Goal: Communication & Community: Answer question/provide support

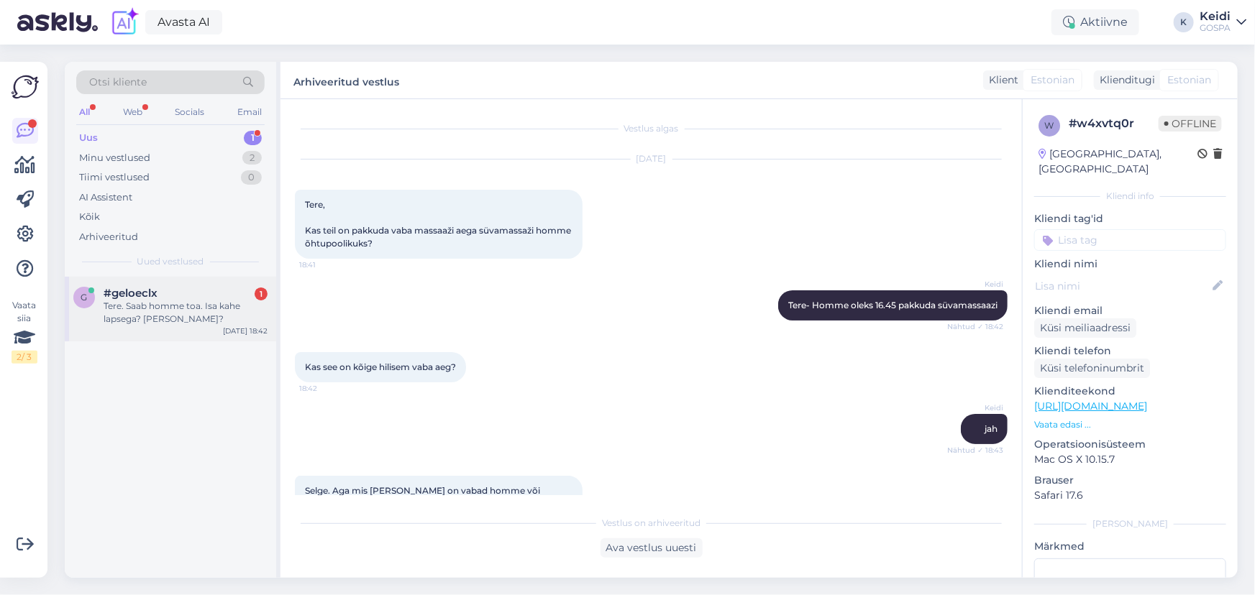
scroll to position [1377, 0]
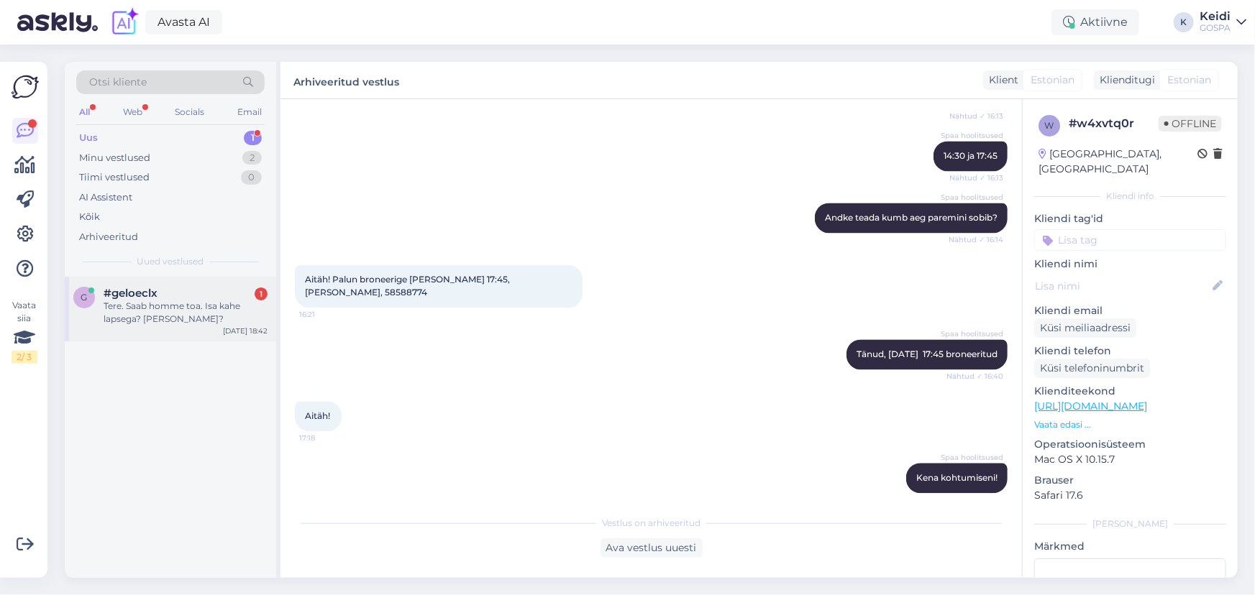
click at [253, 303] on div "Tere. Saab homme toa. Isa kahe lapsega? [PERSON_NAME]?" at bounding box center [186, 313] width 164 height 26
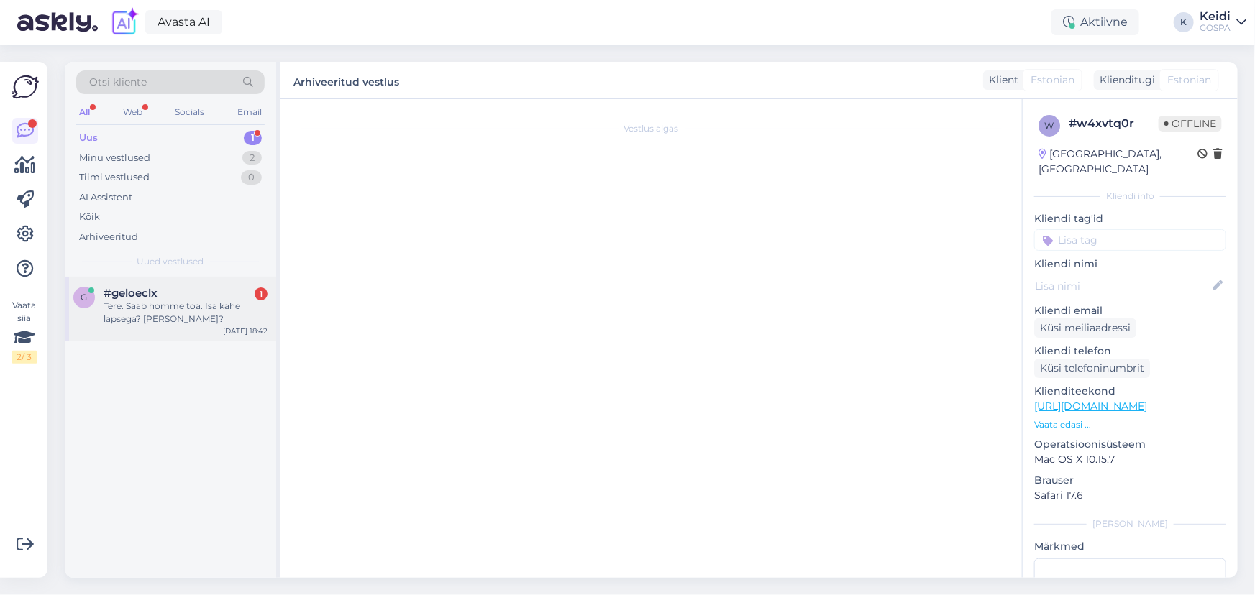
scroll to position [0, 0]
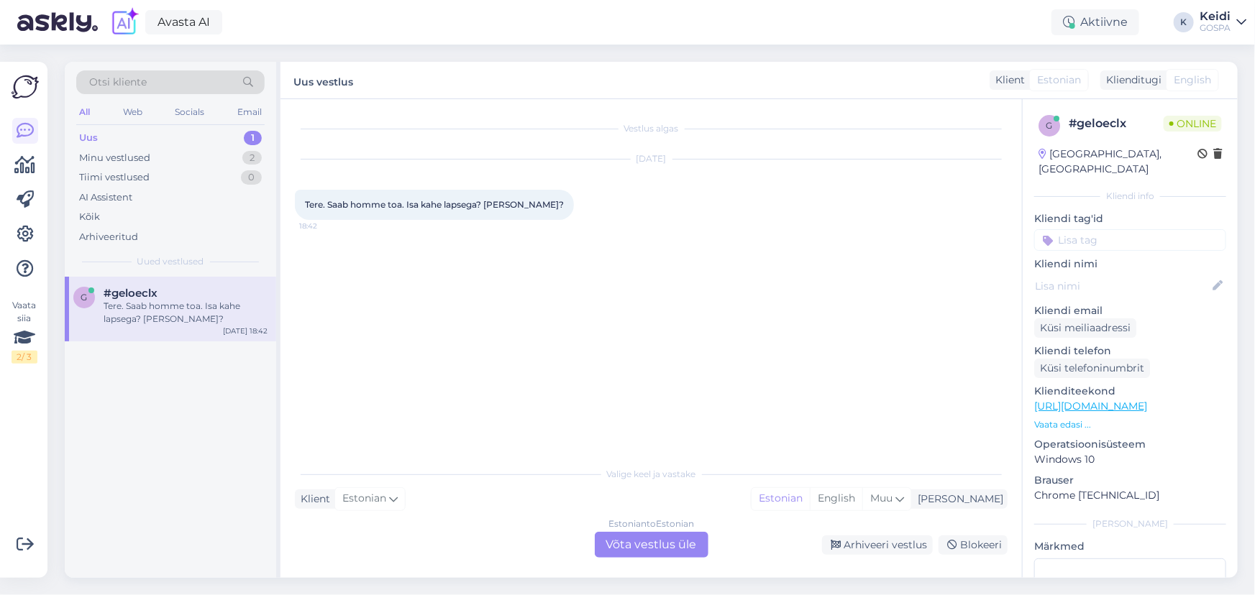
click at [644, 528] on div "Estonian to Estonian" at bounding box center [651, 524] width 86 height 13
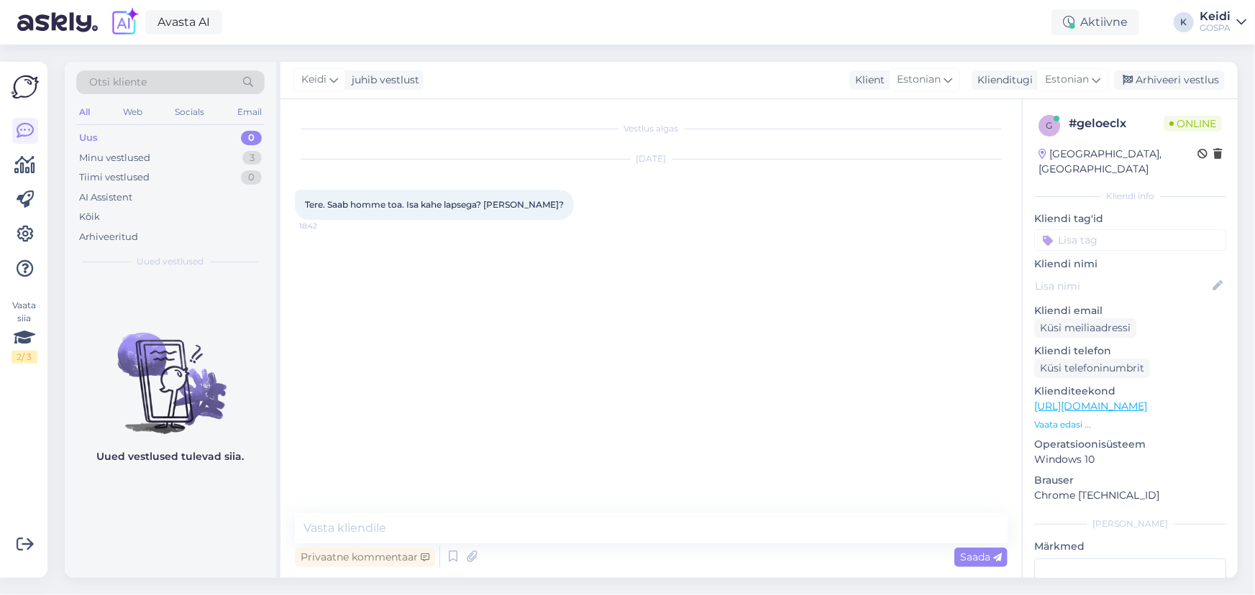
click at [616, 511] on div "Vestlus algas [DATE] Tere. Saab homme toa. Isa kahe lapsega? [PERSON_NAME]? 18:…" at bounding box center [650, 338] width 741 height 479
click at [612, 522] on textarea at bounding box center [651, 528] width 713 height 30
type textarea "Tere! [PERSON_NAME] tuba on. Kui vanad on lapsed?"
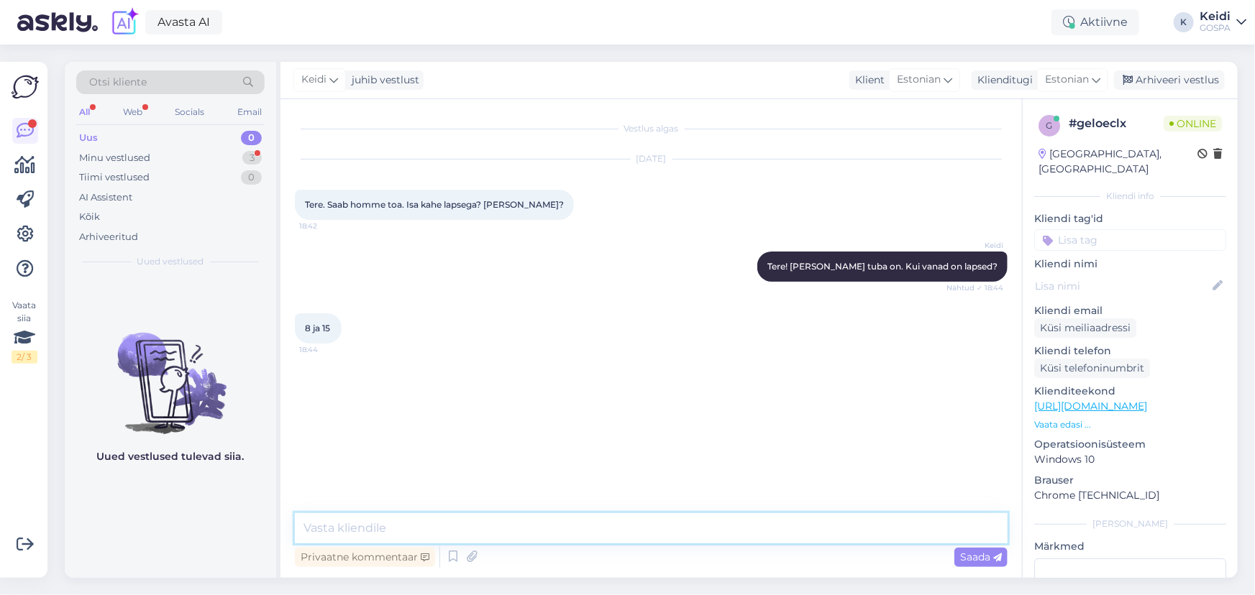
click at [726, 538] on textarea at bounding box center [651, 528] width 713 height 30
type textarea "S"
paste textarea "• standard kaheinimese tuba €/öö [PERSON_NAME] inimesele • superior tuba €/ öö …"
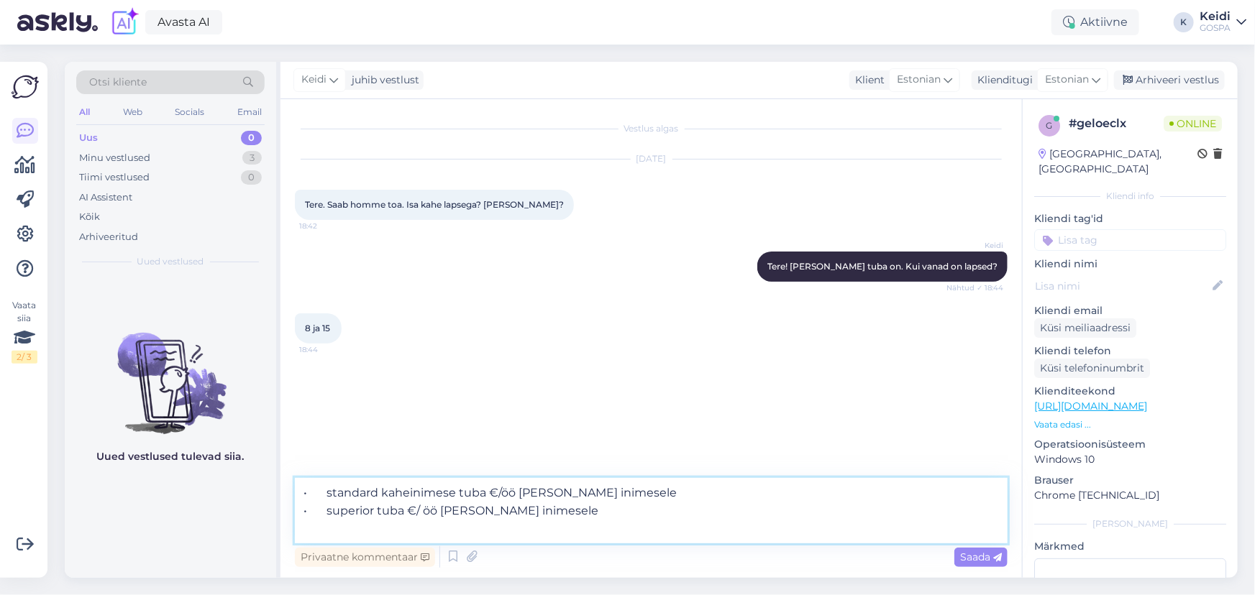
click at [327, 492] on textarea "• standard kaheinimese tuba €/öö [PERSON_NAME] inimesele • superior tuba €/ öö …" at bounding box center [651, 510] width 713 height 65
click at [329, 516] on textarea "•standard kaheinimese tuba €/öö [PERSON_NAME] inimesele • superior tuba €/ öö […" at bounding box center [651, 510] width 713 height 65
click at [306, 496] on textarea "•standard kaheinimese tuba €/öö [PERSON_NAME] inimesele superior tuba €/ öö [PE…" at bounding box center [651, 510] width 713 height 65
drag, startPoint x: 496, startPoint y: 490, endPoint x: 536, endPoint y: 490, distance: 40.3
click at [536, 490] on textarea "standard kaheinimese tuba €/öö [PERSON_NAME] inimesele superior tuba €/ öö [PER…" at bounding box center [651, 510] width 713 height 65
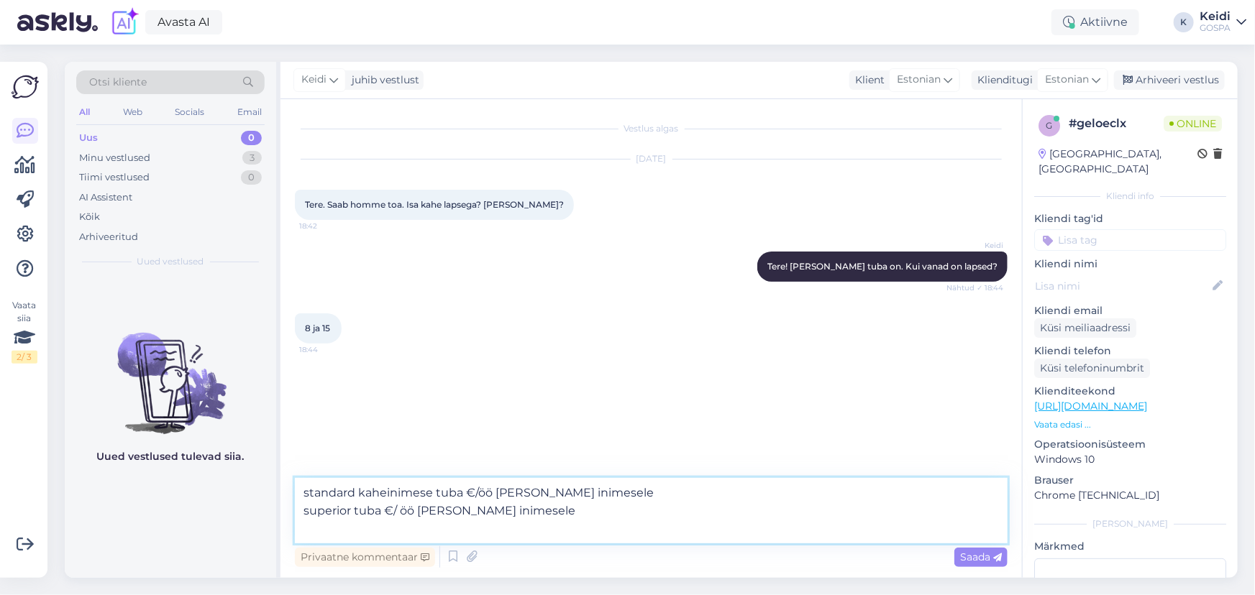
drag, startPoint x: 617, startPoint y: 489, endPoint x: 602, endPoint y: 491, distance: 15.3
click at [603, 490] on textarea "standard kaheinimese tuba €/öö [PERSON_NAME] inimesele superior tuba €/ öö [PER…" at bounding box center [651, 510] width 713 height 65
drag, startPoint x: 602, startPoint y: 491, endPoint x: 496, endPoint y: 496, distance: 106.6
click at [496, 496] on textarea "standard kaheinimese tuba €/öö [PERSON_NAME] inimesele superior tuba €/ öö [PER…" at bounding box center [651, 510] width 713 height 65
drag, startPoint x: 522, startPoint y: 511, endPoint x: 417, endPoint y: 513, distance: 105.0
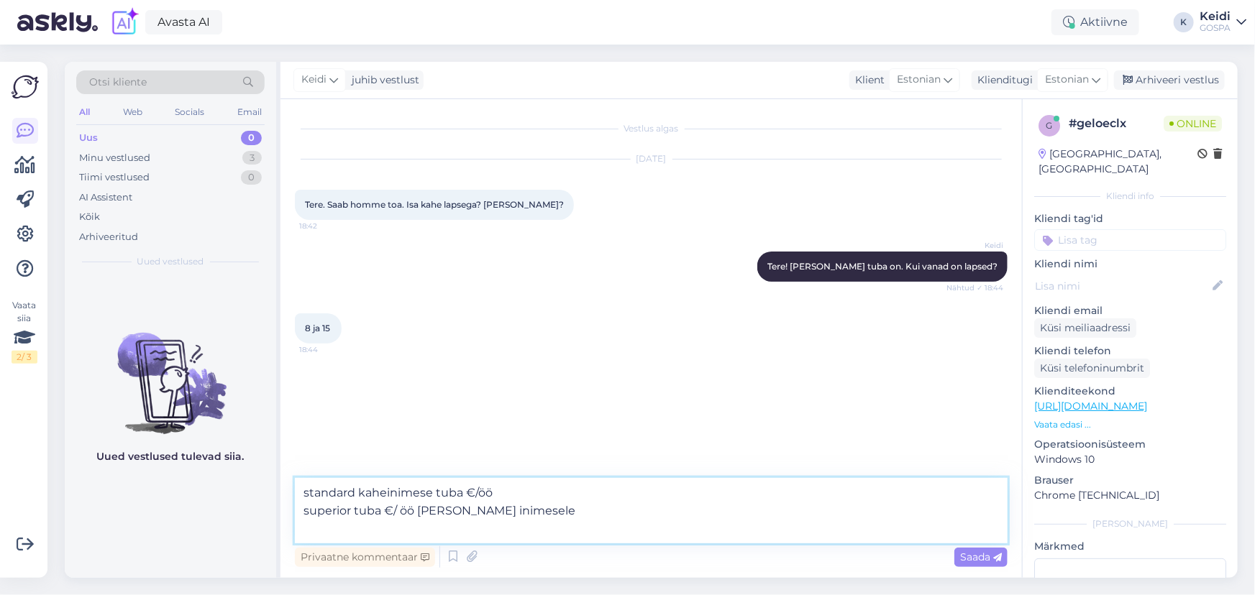
click at [417, 513] on textarea "standard kaheinimese tuba €/öö superior tuba €/ öö [PERSON_NAME] inimesele" at bounding box center [651, 510] width 713 height 65
click at [298, 490] on textarea "standard kaheinimese tuba €/öö superior tuba €/ öö" at bounding box center [651, 510] width 713 height 65
click at [496, 494] on textarea "Saame pakkuda kahte varianti: standard kaheinimese tuba €/öö superior tuba €/ öö" at bounding box center [651, 510] width 713 height 65
click at [648, 495] on textarea "Saame pakkuda kahte varianti: Standard kaheinimese tuba €/öö superior tuba €/ öö" at bounding box center [651, 510] width 713 height 65
click at [654, 495] on textarea "Saame pakkuda kahte varianti: Standard kaheinimese tuba €/öö superior tuba €/ öö" at bounding box center [651, 510] width 713 height 65
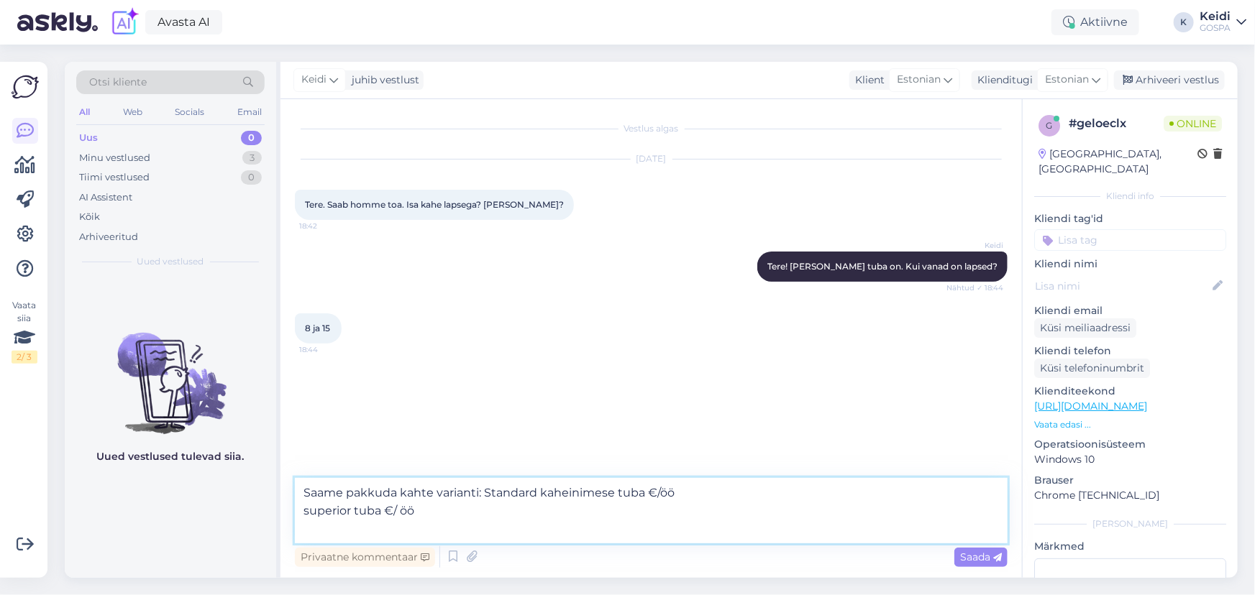
click at [653, 494] on textarea "Saame pakkuda kahte varianti: Standard kaheinimese tuba €/öö superior tuba €/ öö" at bounding box center [651, 510] width 713 height 65
type textarea "Saame pakkuda kahte varianti: Standard kaheinimese tuba 213€/öö superior tuba €…"
drag, startPoint x: 472, startPoint y: 511, endPoint x: 230, endPoint y: 454, distance: 249.1
click at [230, 454] on div "Otsi kliente All Web Socials Email Uus 0 Minu vestlused 3 Tiimi vestlused 0 AI …" at bounding box center [651, 320] width 1173 height 516
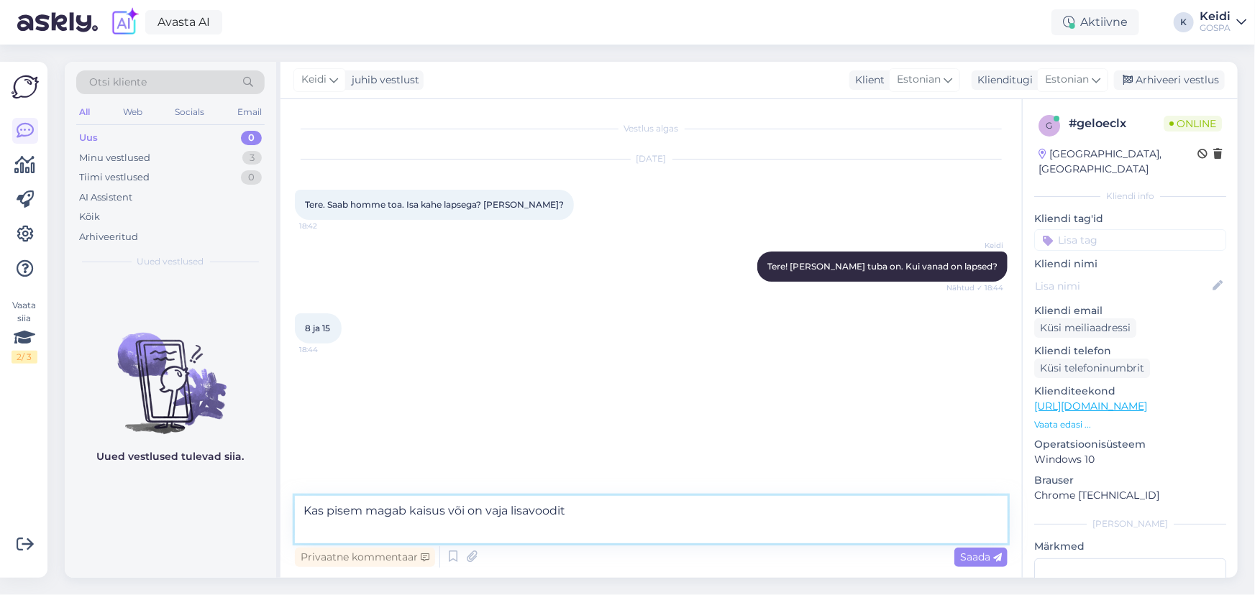
type textarea "Kas pisem magab kaisus või on vaja lisavoodit?"
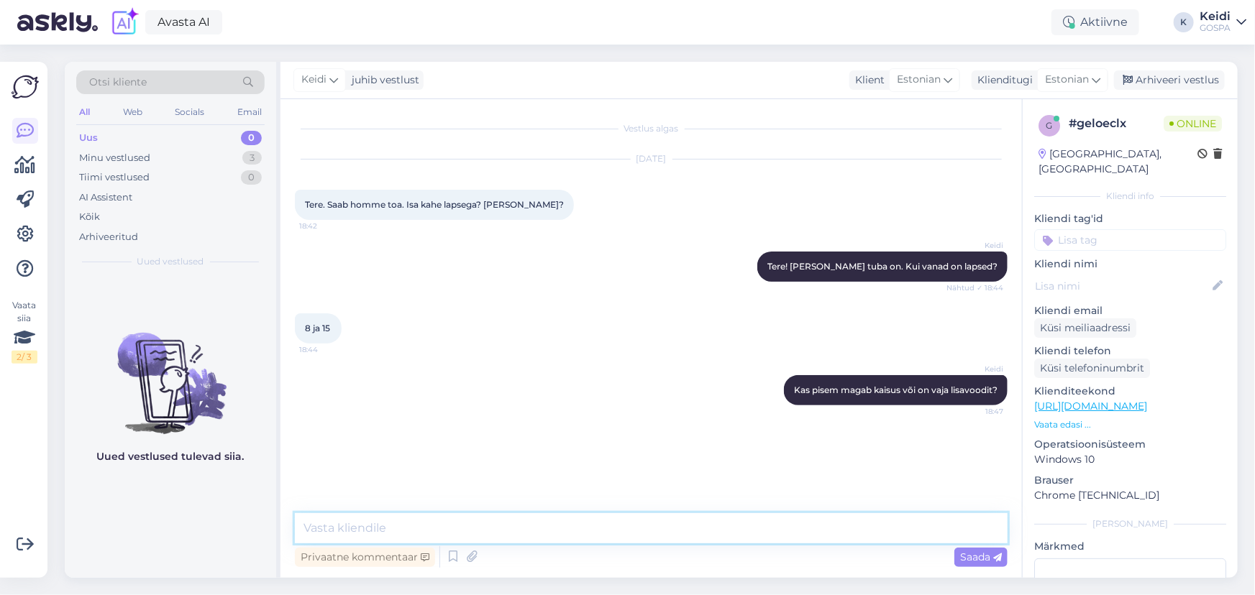
paste textarea "• standard kaheinimese tuba €/öö [PERSON_NAME] inimesele • superior tuba €/ öö …"
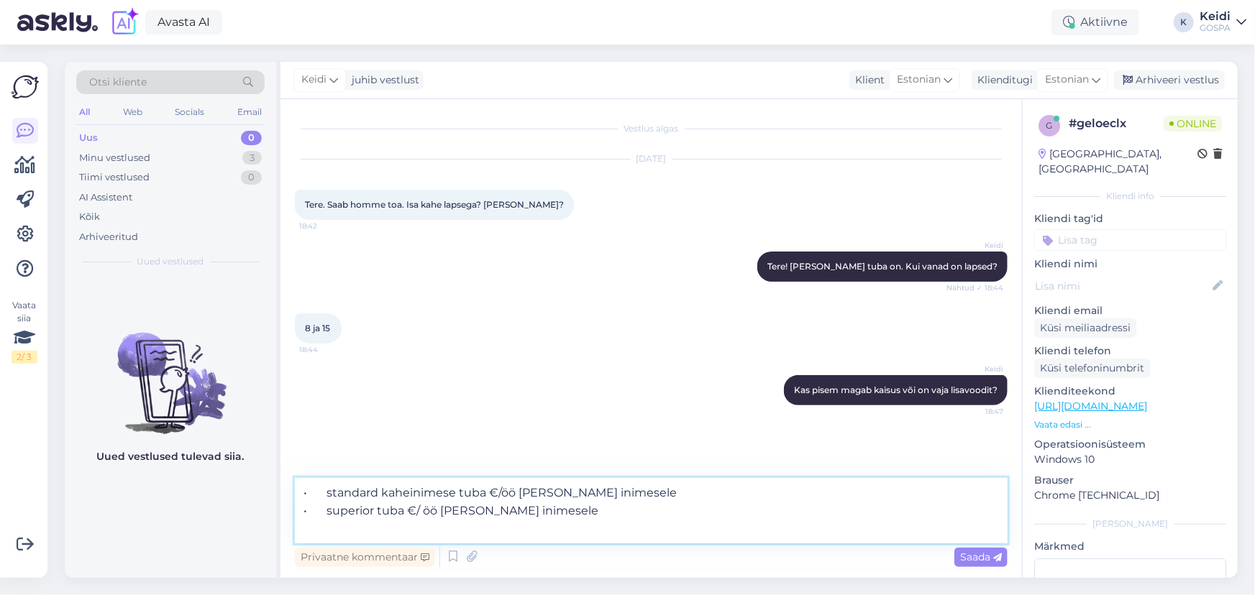
click at [330, 496] on textarea "• standard kaheinimese tuba €/öö [PERSON_NAME] inimesele • superior tuba €/ öö …" at bounding box center [651, 510] width 713 height 65
click at [328, 492] on textarea "• standard kaheinimese tuba €/öö [PERSON_NAME] inimesele • superior tuba €/ öö …" at bounding box center [651, 510] width 713 height 65
click at [330, 511] on textarea "standard kaheinimese tuba €/öö [PERSON_NAME] inimesele • superior tuba €/ öö [P…" at bounding box center [651, 510] width 713 height 65
drag, startPoint x: 494, startPoint y: 494, endPoint x: 594, endPoint y: 496, distance: 100.0
click at [594, 496] on textarea "standard kaheinimese tuba €/öö [PERSON_NAME] inimesele superior tuba €/ öö [PER…" at bounding box center [651, 510] width 713 height 65
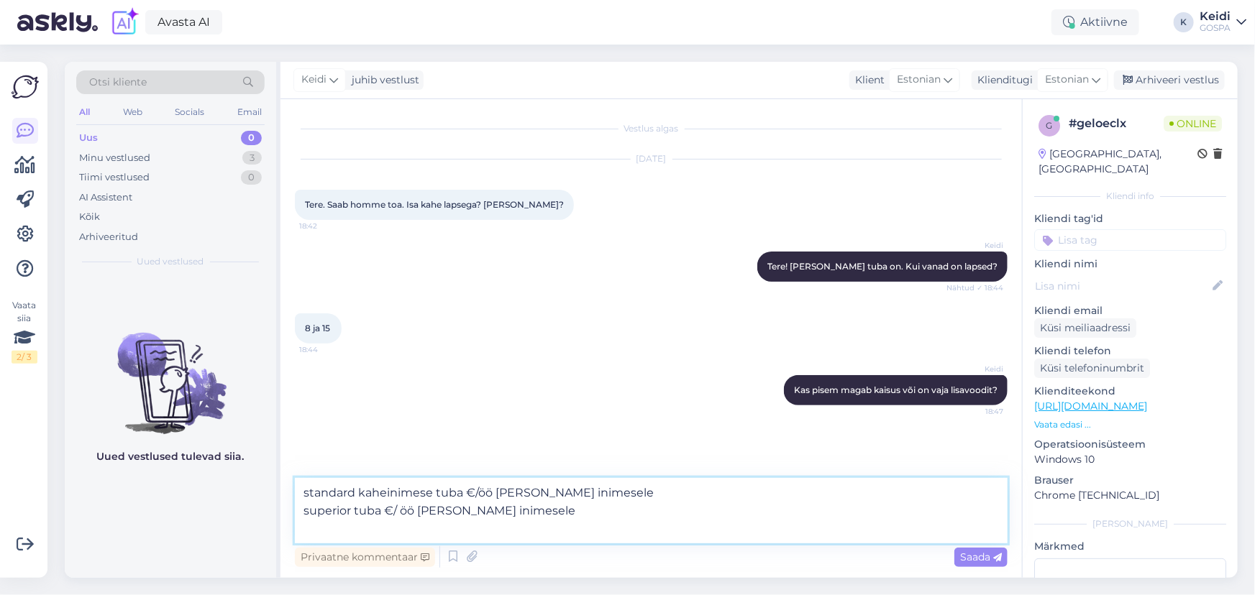
click at [545, 496] on textarea "standard kaheinimese tuba €/öö [PERSON_NAME] inimesele superior tuba €/ öö [PER…" at bounding box center [651, 510] width 713 height 65
click at [524, 491] on textarea "standard kaheinimese tuba €/öö [PERSON_NAME] inimesele superior tuba €/ öö [PER…" at bounding box center [651, 510] width 713 height 65
click at [514, 491] on textarea "standard kaheinimese tuba €/öö inimesele superior tuba €/ öö [PERSON_NAME] inim…" at bounding box center [651, 510] width 713 height 65
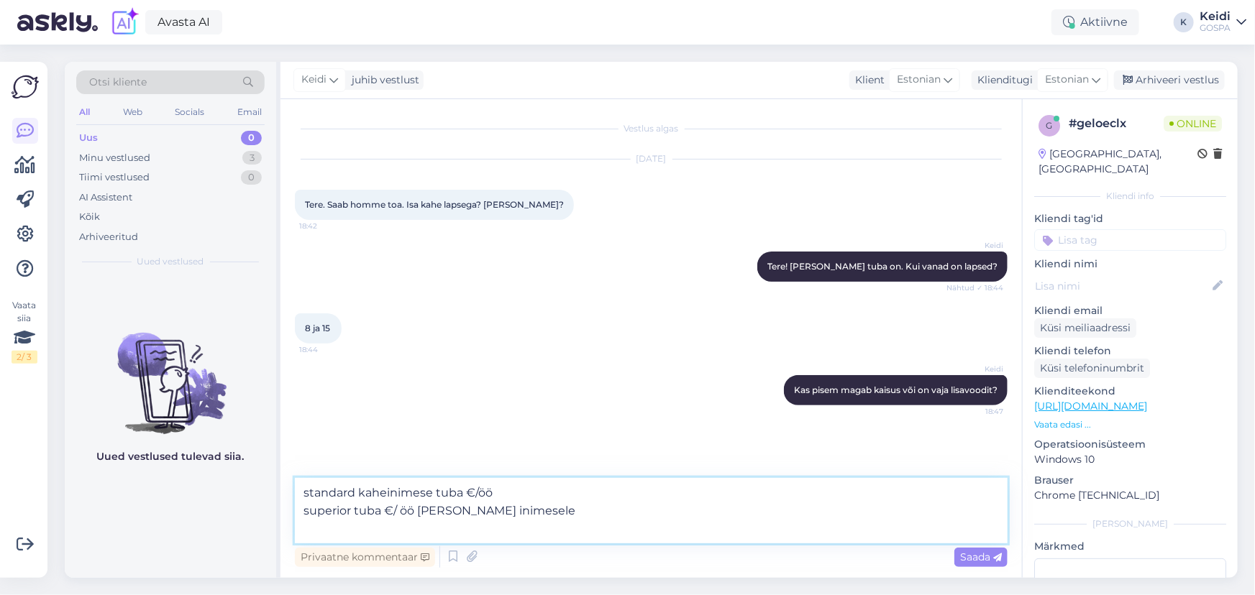
drag, startPoint x: 513, startPoint y: 513, endPoint x: 417, endPoint y: 513, distance: 96.4
click at [417, 513] on textarea "standard kaheinimese tuba €/öö superior tuba €/ öö [PERSON_NAME] inimesele" at bounding box center [651, 510] width 713 height 65
click at [310, 493] on textarea "standard kaheinimese tuba €/öö superior tuba €/ öö" at bounding box center [651, 510] width 713 height 65
click at [309, 516] on textarea "Standard kaheinimese tuba €/öö superior tuba €/ öö" at bounding box center [651, 510] width 713 height 65
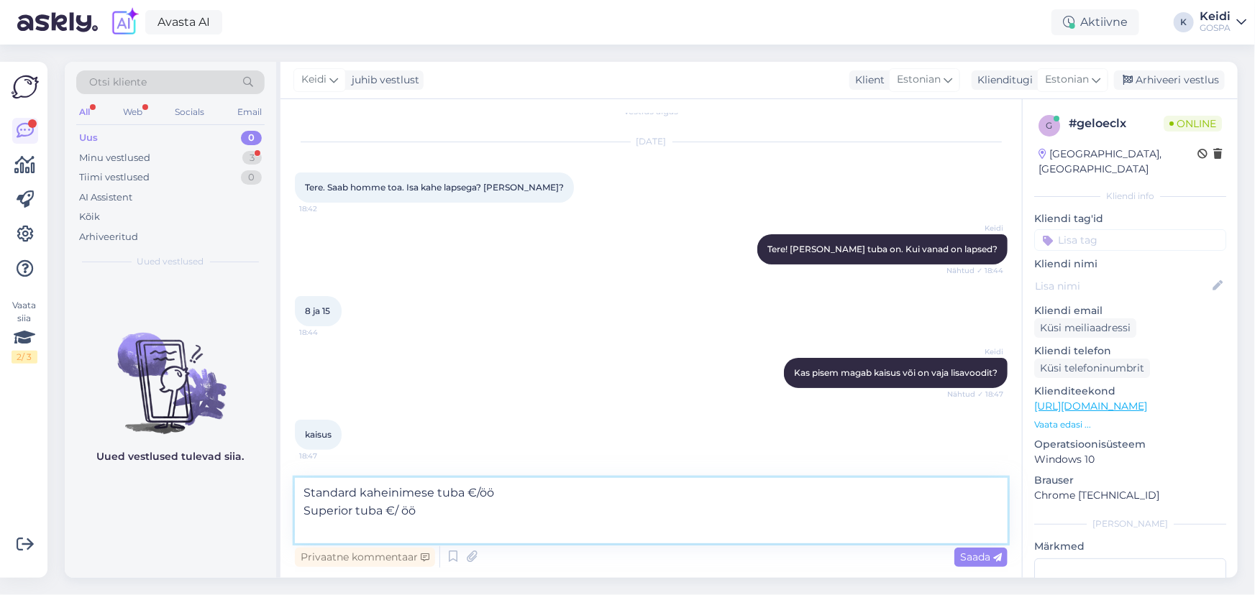
click at [467, 493] on textarea "Standard kaheinimese tuba €/öö Superior tuba €/ öö" at bounding box center [651, 510] width 713 height 65
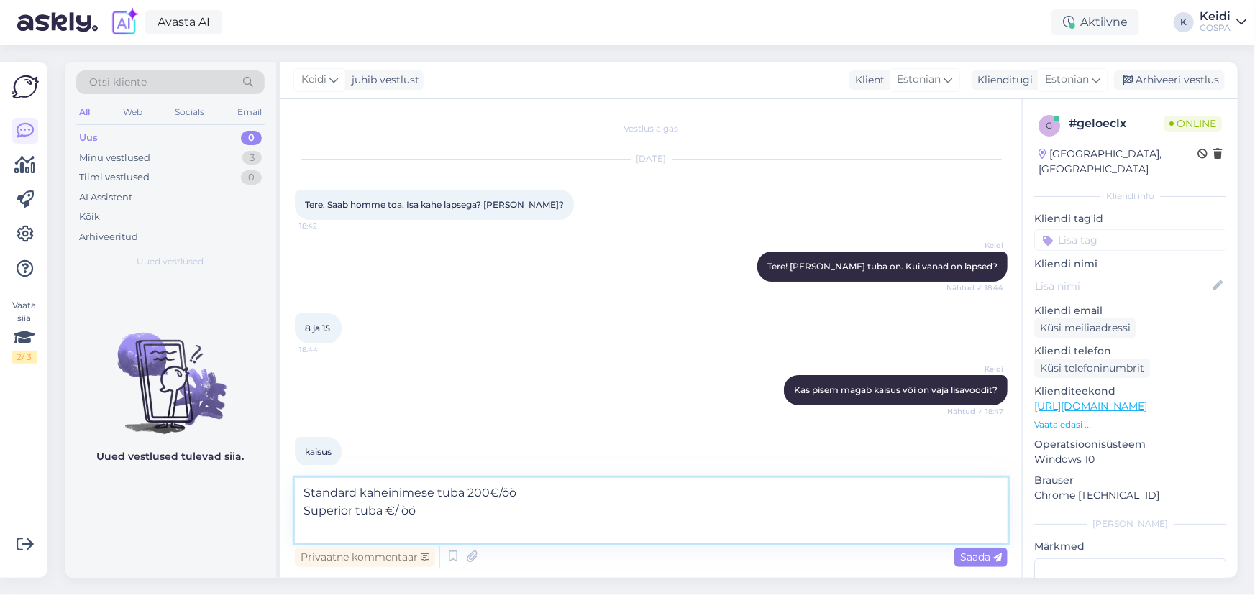
click at [475, 498] on textarea "Standard kaheinimese tuba 200€/öö Superior tuba €/ öö" at bounding box center [651, 510] width 713 height 65
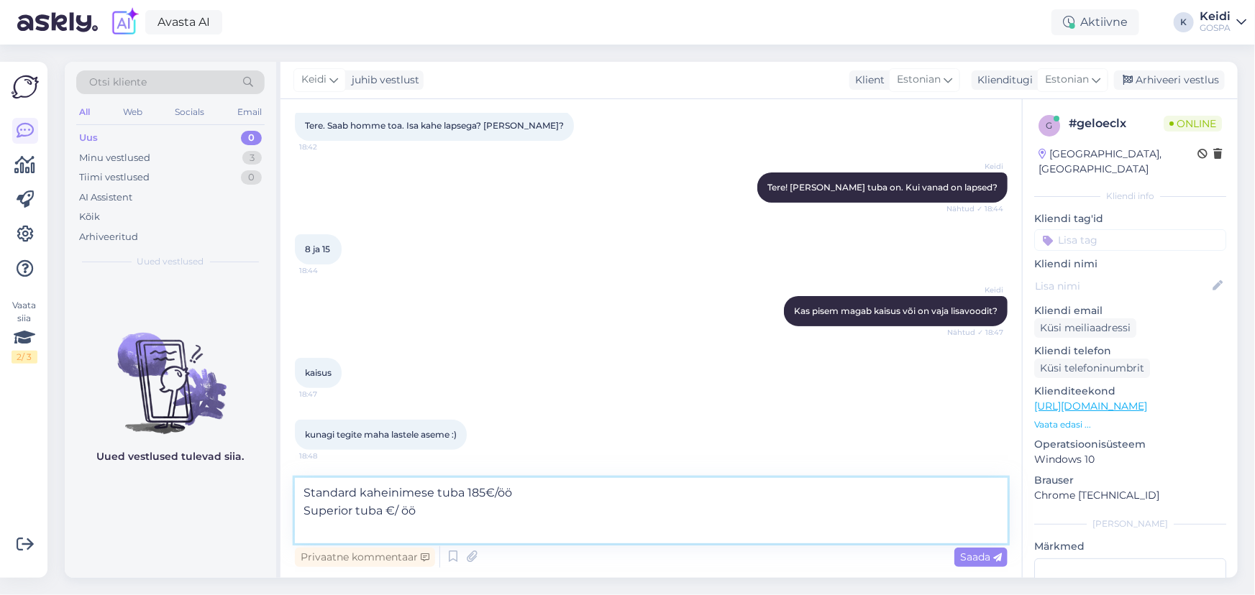
click at [387, 516] on textarea "Standard kaheinimese tuba 185€/öö Superior tuba €/ öö" at bounding box center [651, 510] width 713 height 65
click at [306, 490] on textarea "Standard kaheinimese tuba 185€/öö Superior tuba 215€/ öö" at bounding box center [651, 510] width 713 height 65
type textarea "Saame Teile pakkuda kahte varianti:Standard kaheinimese tuba 185€/öö Superior t…"
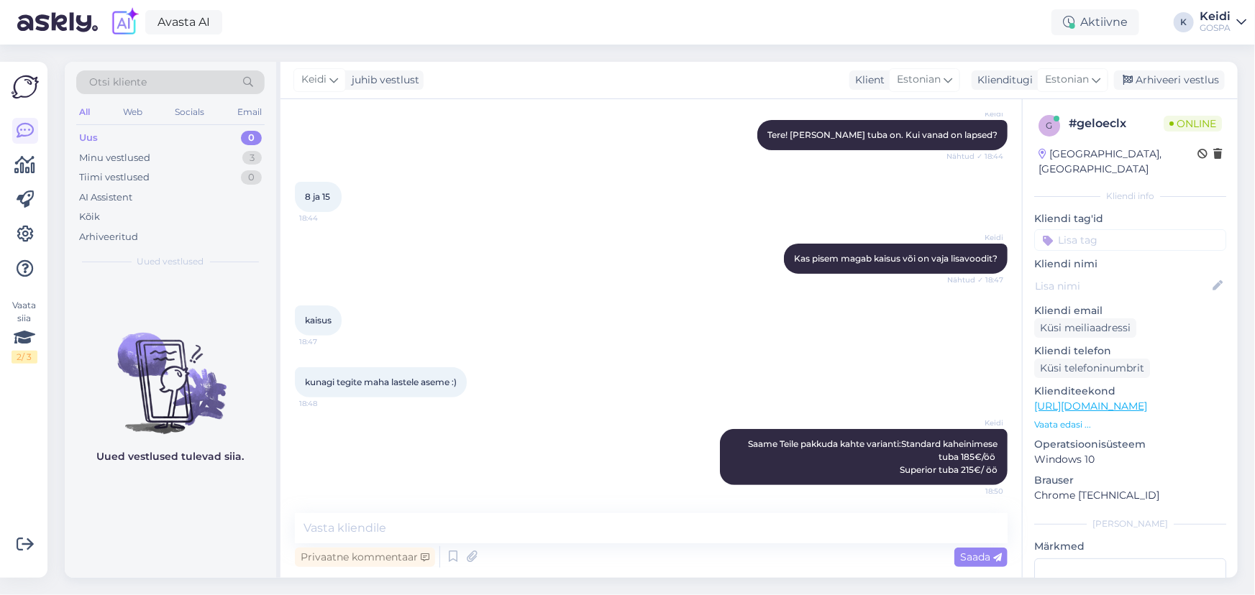
click at [644, 551] on div "Privaatne kommentaar Saada" at bounding box center [651, 557] width 713 height 27
click at [647, 534] on textarea at bounding box center [651, 528] width 713 height 30
type textarea "L"
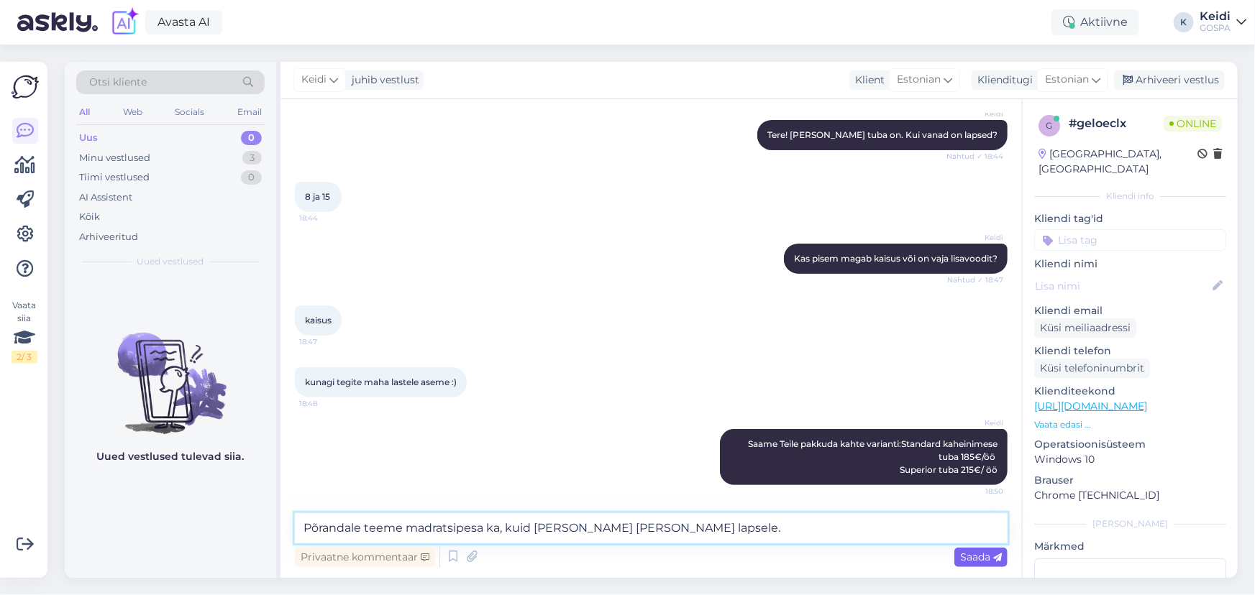
type textarea "Põrandale teeme madratsipesa ka, kuid [PERSON_NAME] [PERSON_NAME] lapsele."
click at [974, 553] on span "Saada" at bounding box center [981, 557] width 42 height 13
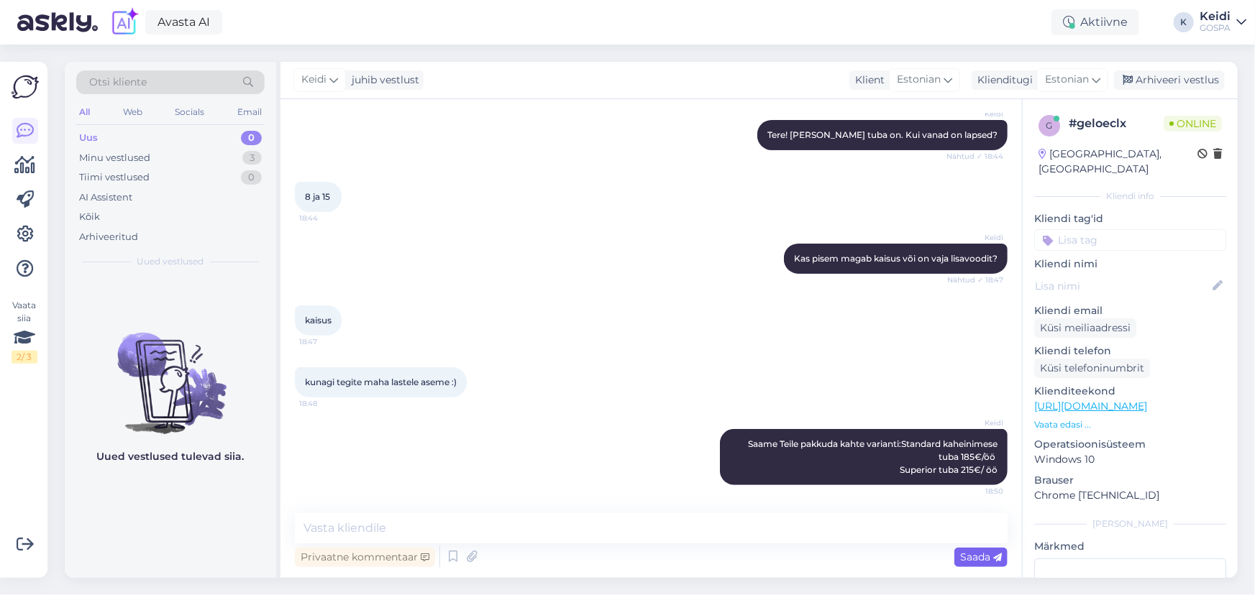
scroll to position [206, 0]
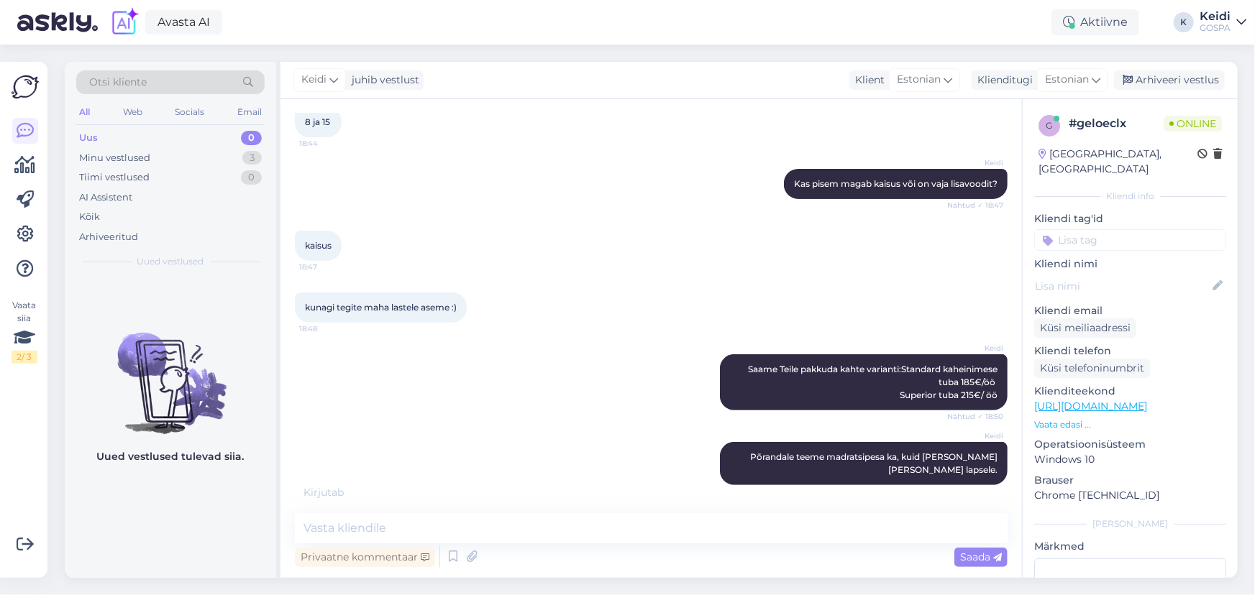
click at [659, 296] on div "kunagi tegite maha lastele aseme :) 18:48" at bounding box center [651, 308] width 713 height 62
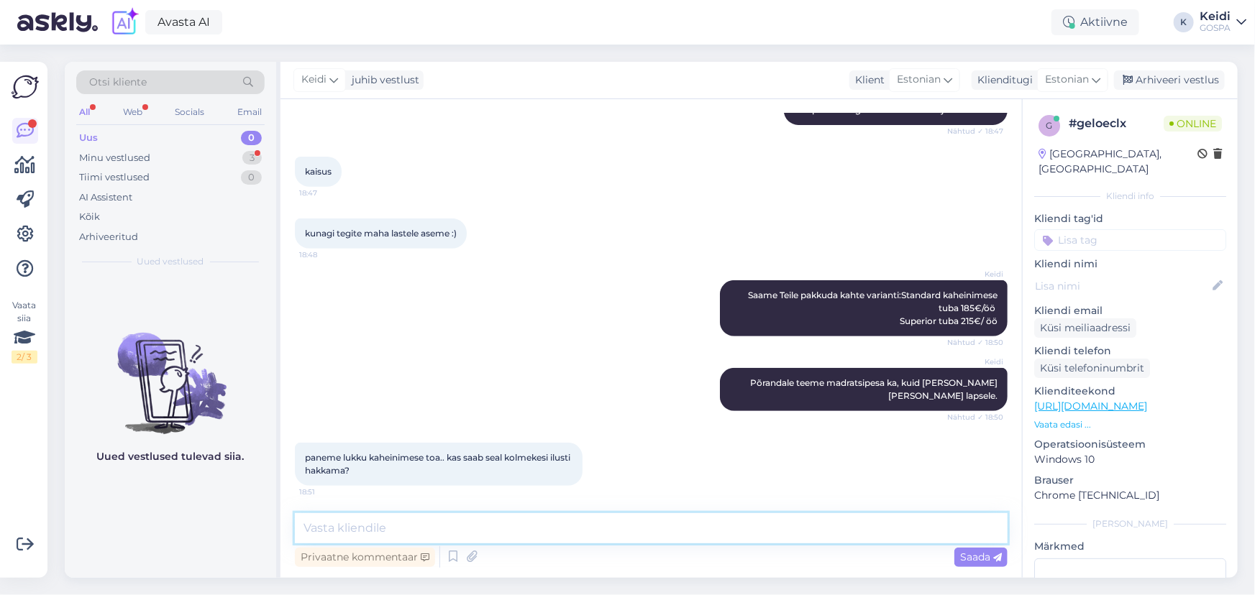
click at [442, 535] on textarea at bounding box center [651, 528] width 713 height 30
type textarea "Jah saab! Voodi on 2mx2m lai!"
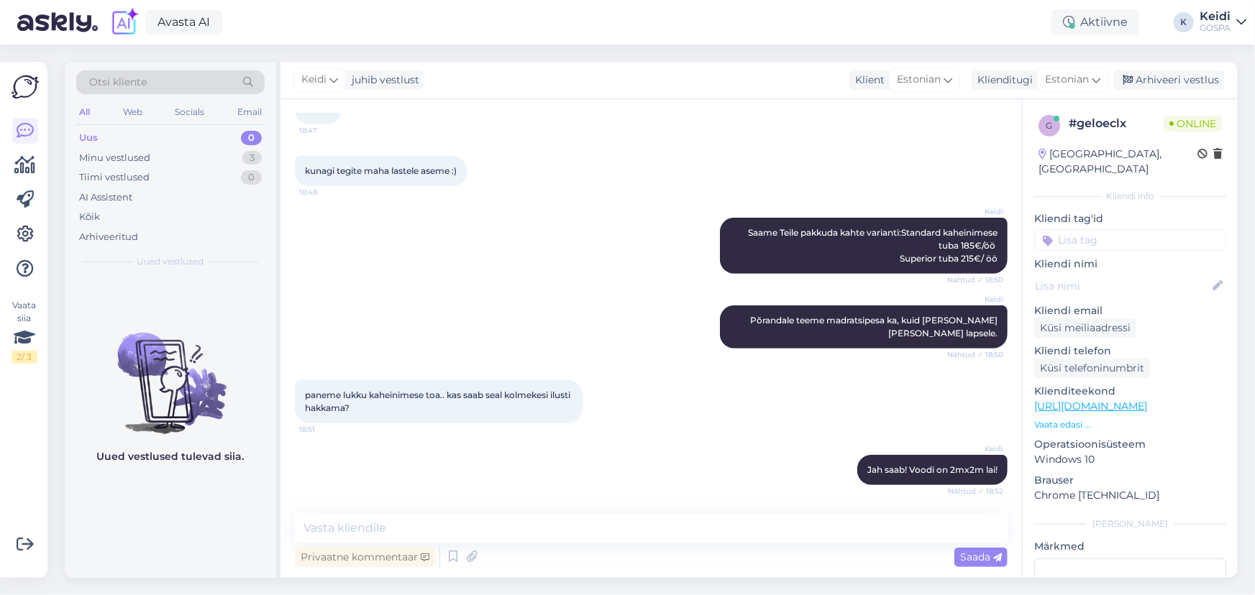
click at [506, 309] on div "Keidi Põrandale teeme madratsipesa ka, kuid [PERSON_NAME] [PERSON_NAME] lapsele…" at bounding box center [651, 327] width 713 height 75
click at [611, 536] on textarea at bounding box center [651, 528] width 713 height 30
type textarea "[PERSON_NAME] nimele me broneerime?"
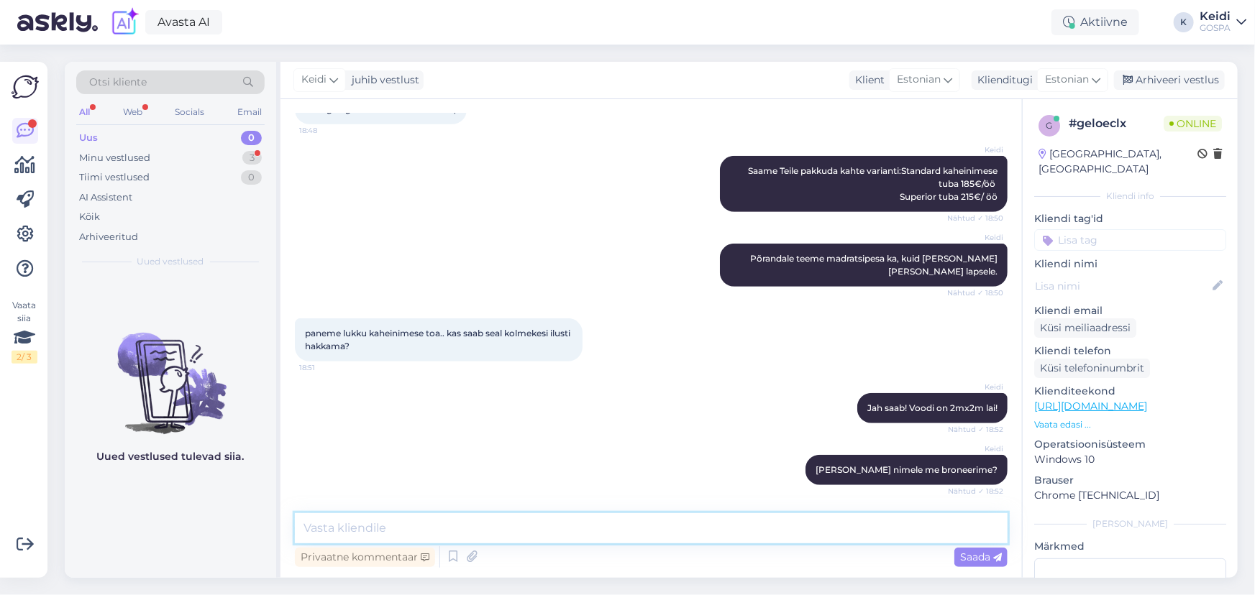
scroll to position [467, 0]
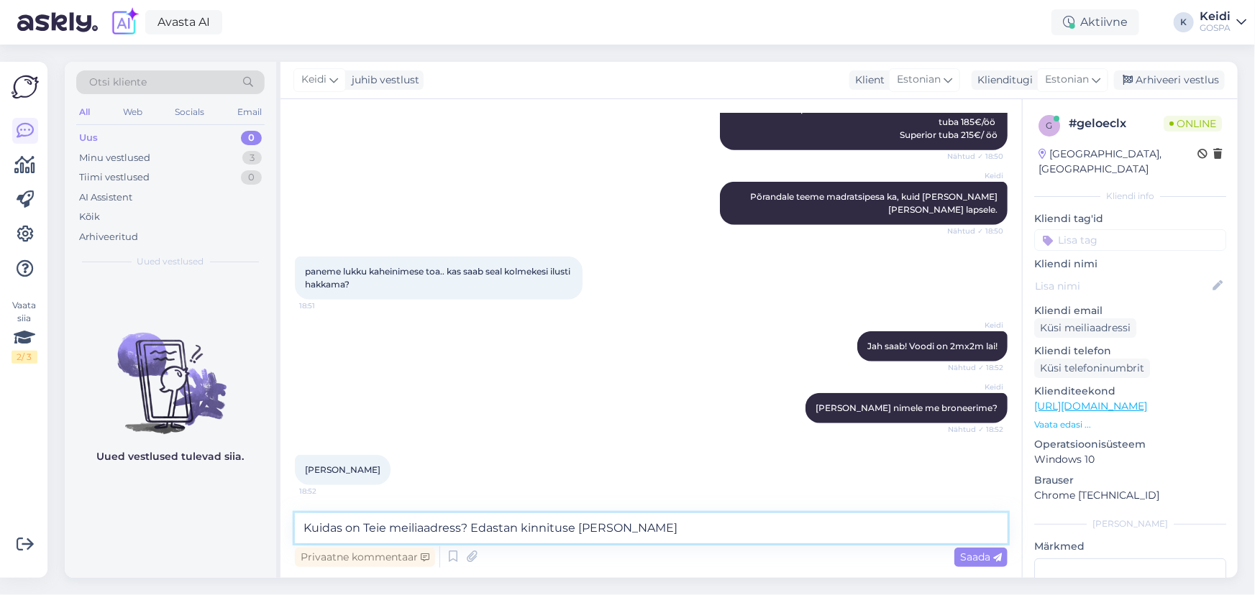
type textarea "Kuidas on Teie meiliaadress? Edastan kinnituse [PERSON_NAME]!"
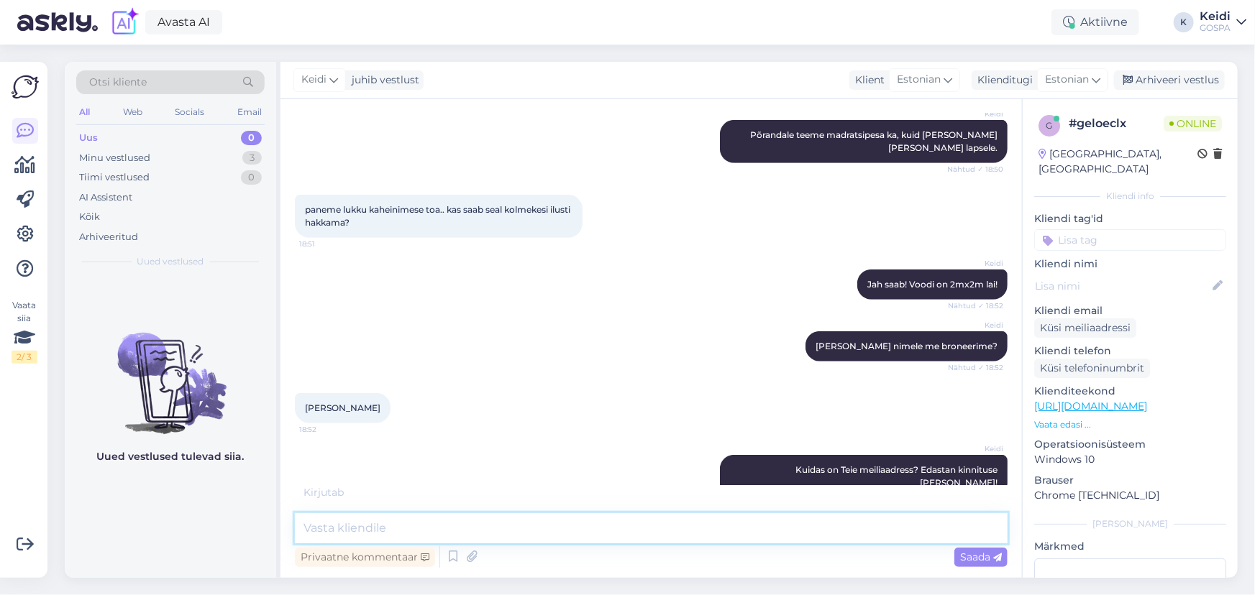
scroll to position [590, 0]
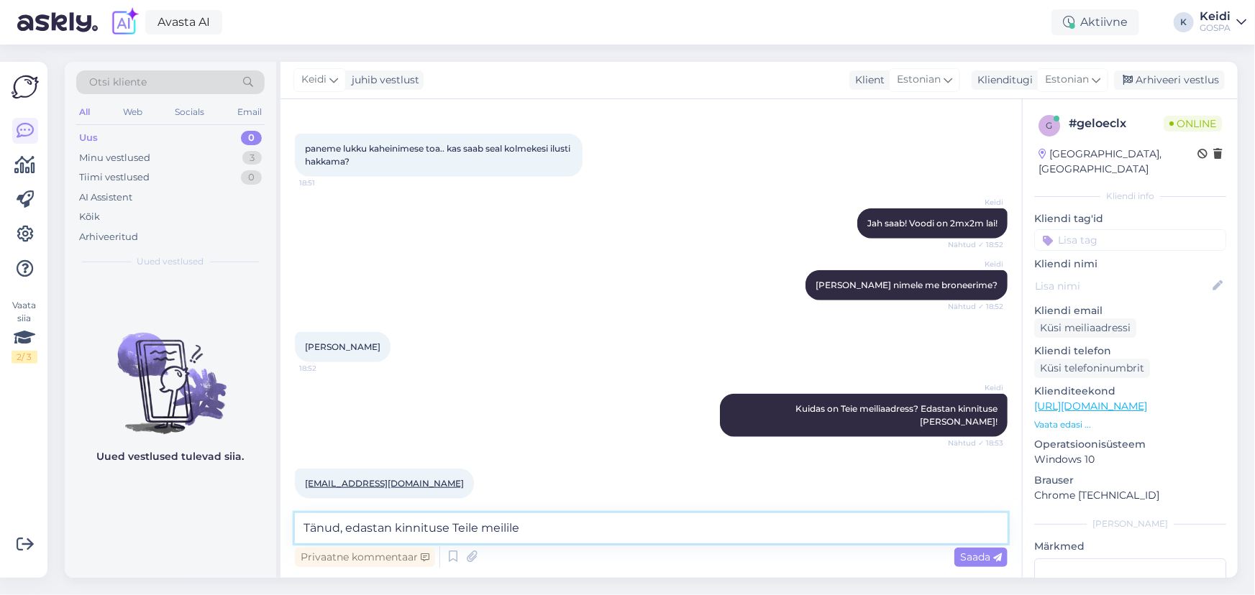
type textarea "Tänud, edastan kinnituse Teile meilile!"
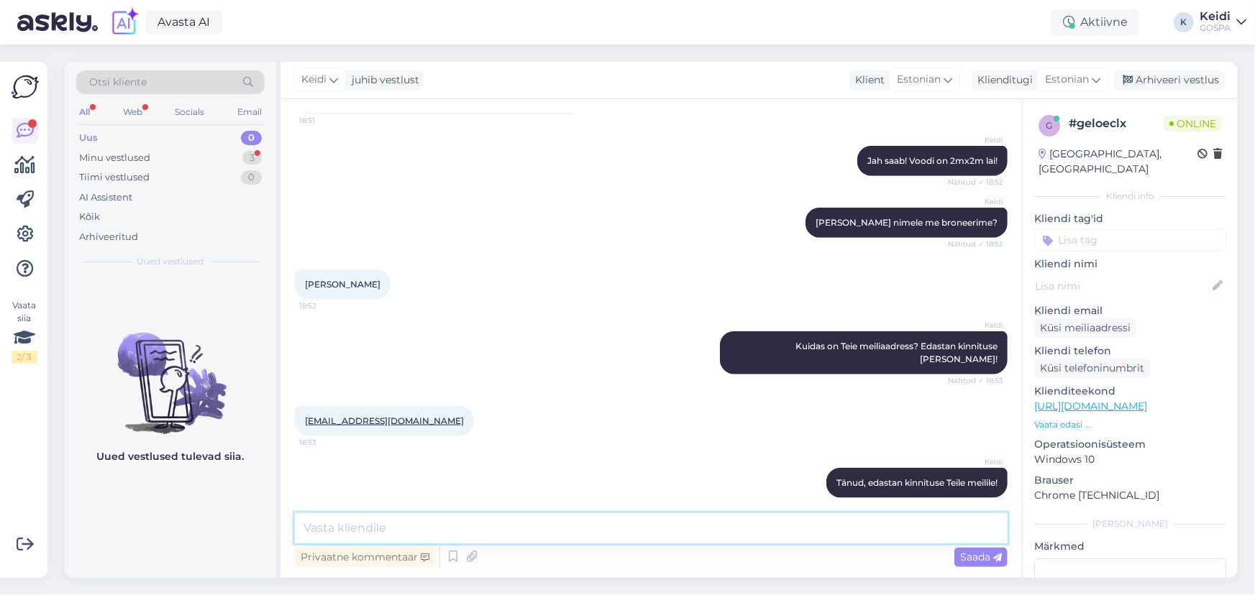
scroll to position [713, 0]
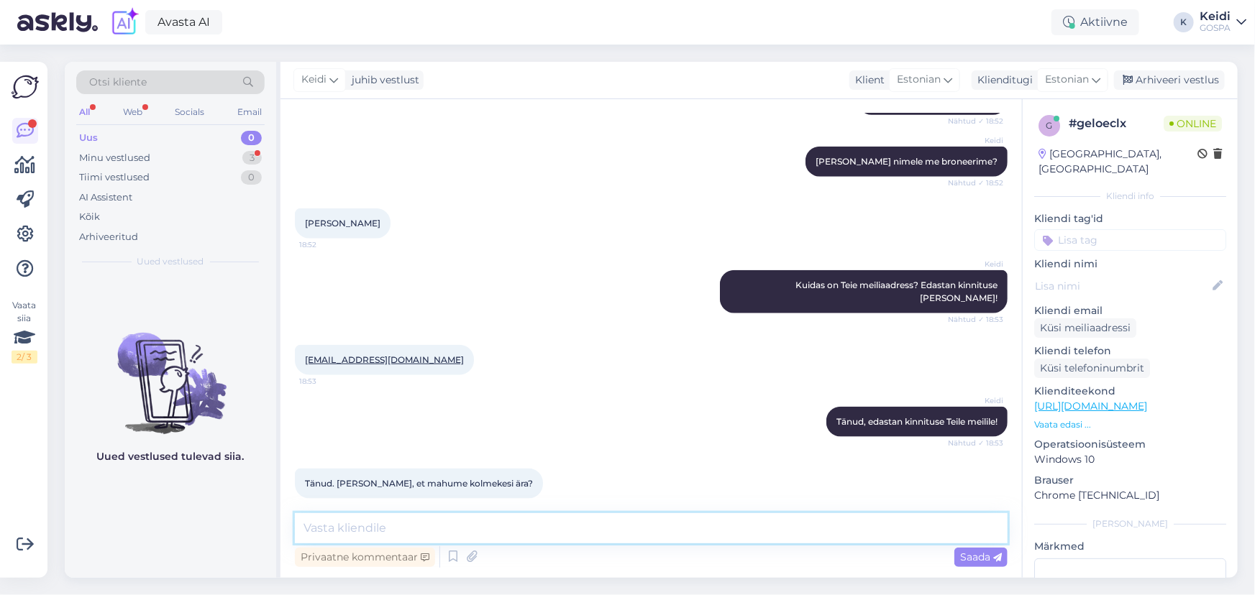
click at [559, 524] on textarea at bounding box center [651, 528] width 713 height 30
type textarea "O"
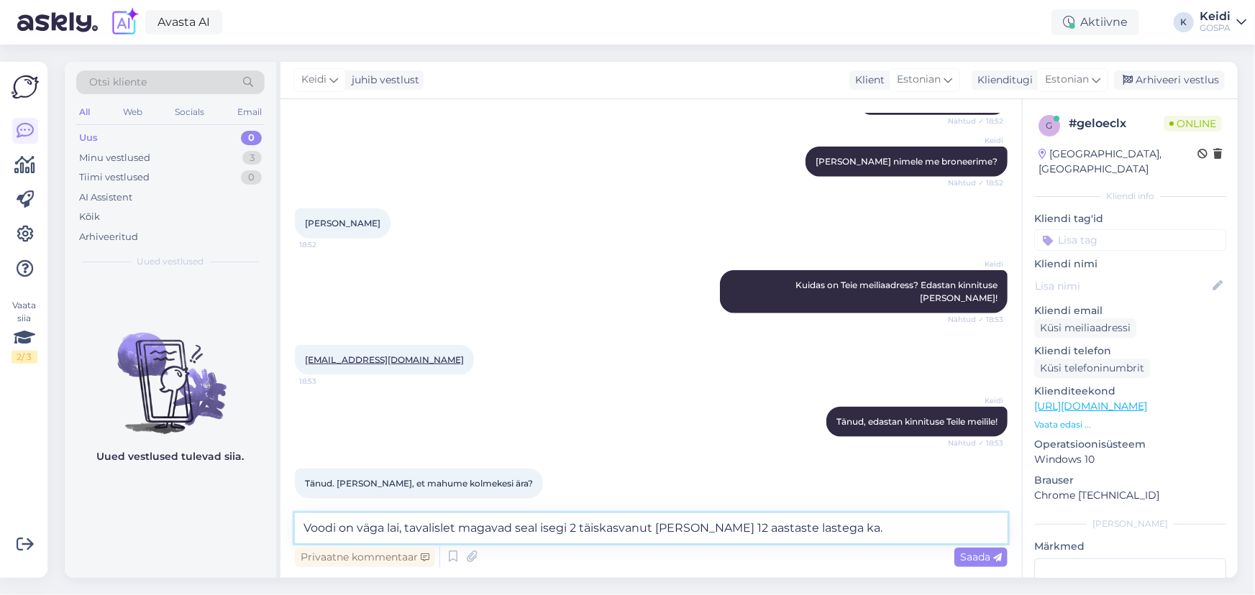
click at [439, 529] on textarea "Voodi on väga lai, tavalislet magavad seal isegi 2 täiskasvanut [PERSON_NAME] 1…" at bounding box center [651, 528] width 713 height 30
click at [409, 531] on textarea "Voodi on väga lai, Tihtipeale magavad seal isegi 2 täiskasvanut [PERSON_NAME] 1…" at bounding box center [651, 528] width 713 height 30
click at [734, 531] on textarea "Voodi on väga lai. Tihtipeale magavad seal isegi 2 täiskasvanut [PERSON_NAME] 1…" at bounding box center [651, 528] width 713 height 30
click at [781, 524] on textarea "Voodi on väga lai. Tihtipeale magavad seal isegi 2 täiskasvanut [PERSON_NAME] 1…" at bounding box center [651, 528] width 713 height 30
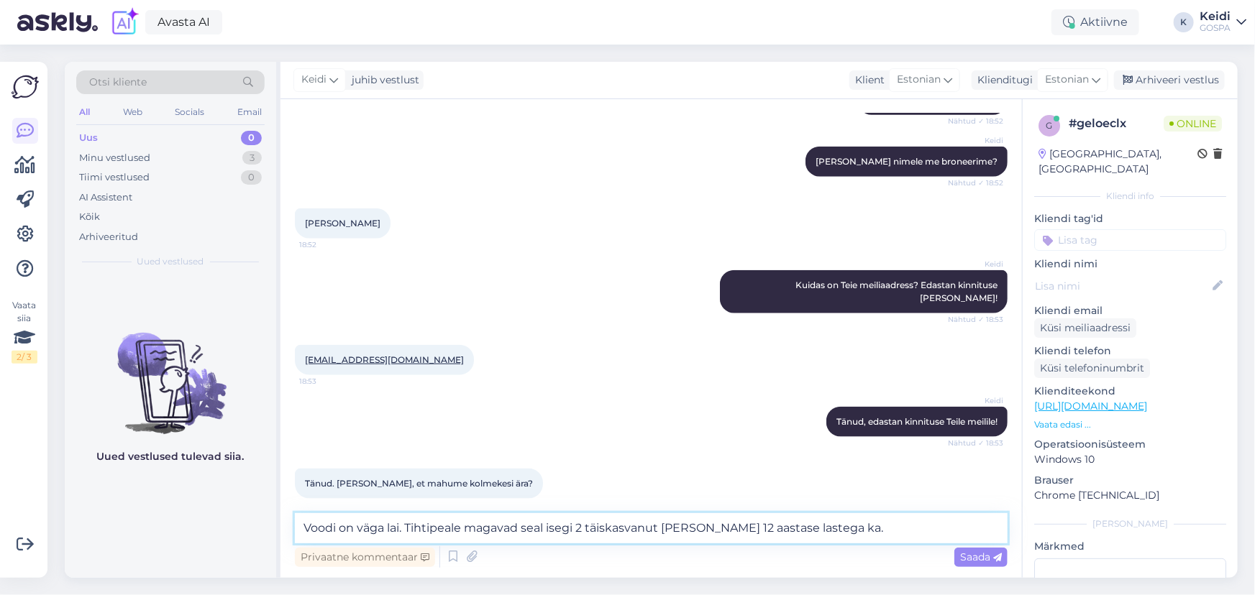
click at [792, 532] on textarea "Voodi on väga lai. Tihtipeale magavad seal isegi 2 täiskasvanut [PERSON_NAME] 1…" at bounding box center [651, 528] width 713 height 30
type textarea "Voodi on väga lai. Tihtipeale magavad seal isegi 2 täiskasvanut [PERSON_NAME] 1…"
click at [972, 556] on span "Saada" at bounding box center [981, 557] width 42 height 13
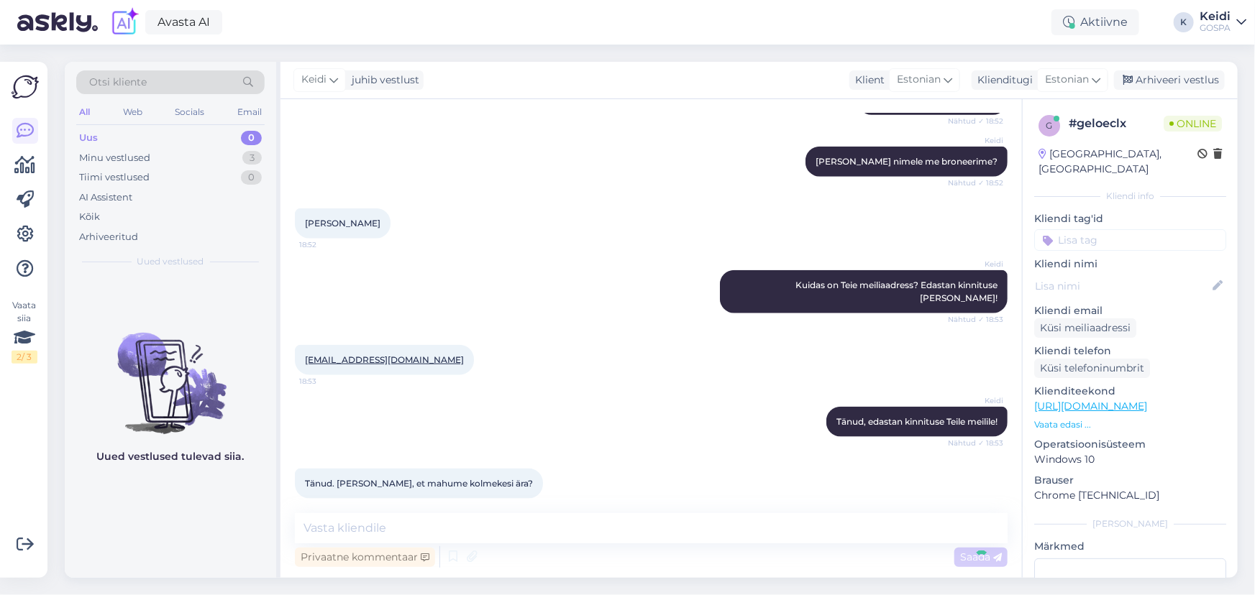
scroll to position [789, 0]
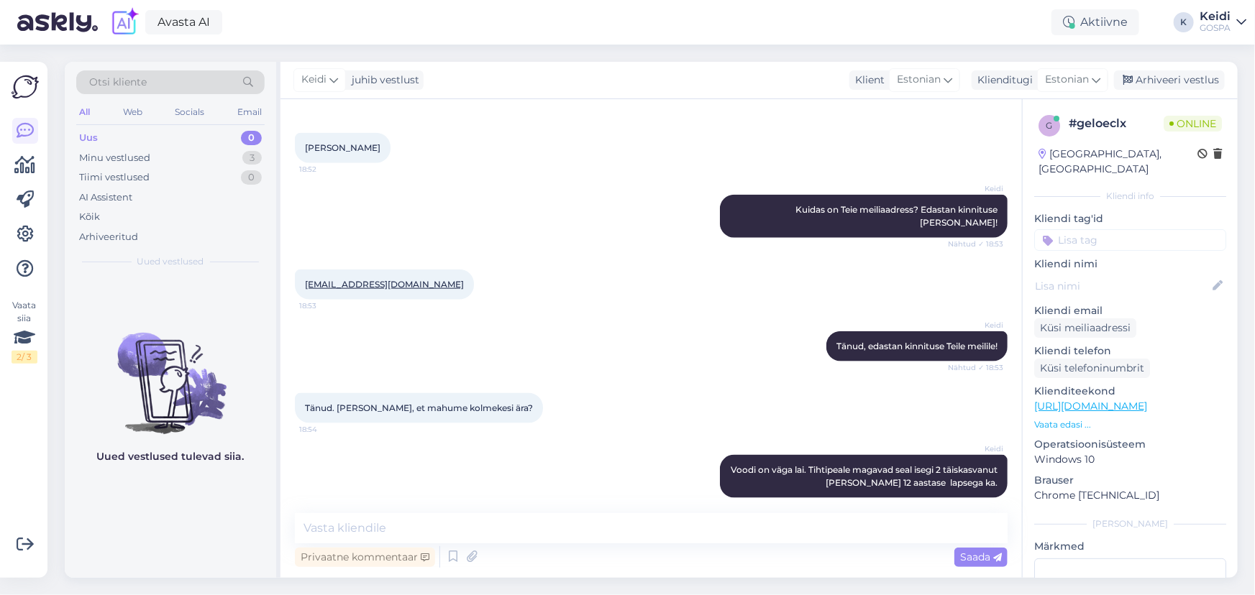
click at [908, 545] on div "Privaatne kommentaar Saada" at bounding box center [651, 557] width 713 height 27
click at [915, 501] on div "Vestlus algas [DATE] Tere. Saab homme toa. Isa kahe lapsega? [PERSON_NAME]? 18:…" at bounding box center [650, 338] width 741 height 479
click at [910, 525] on textarea at bounding box center [651, 528] width 713 height 30
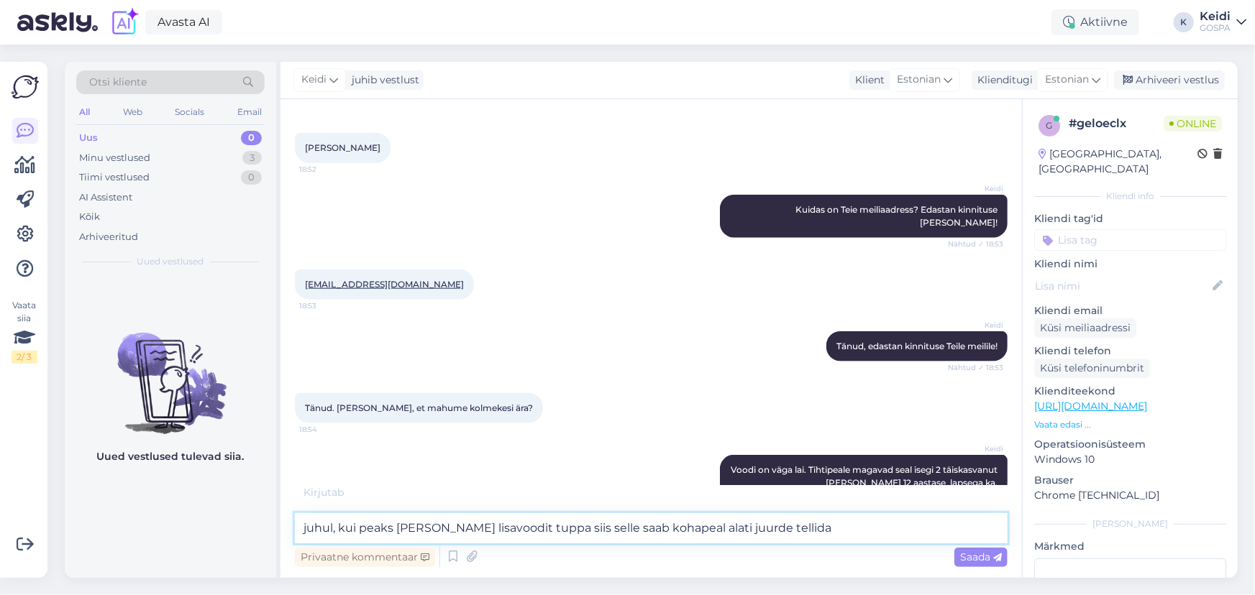
type textarea "juhul, kui peaks [PERSON_NAME] lisavoodit tuppa siis selle saab kohapeal alati …"
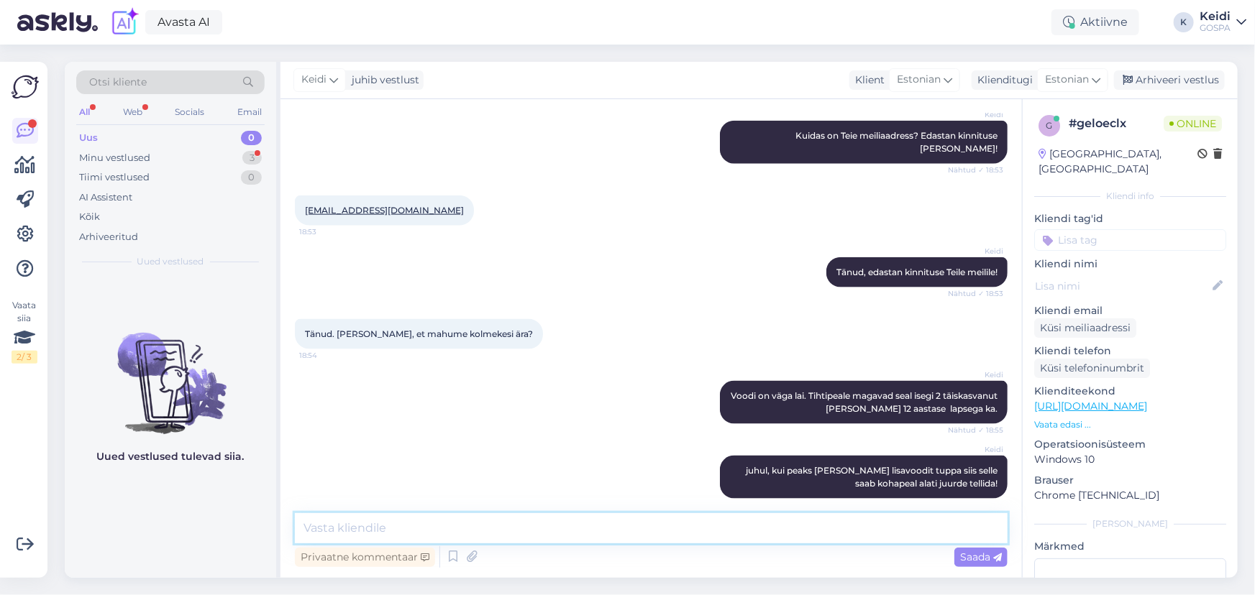
scroll to position [987, 0]
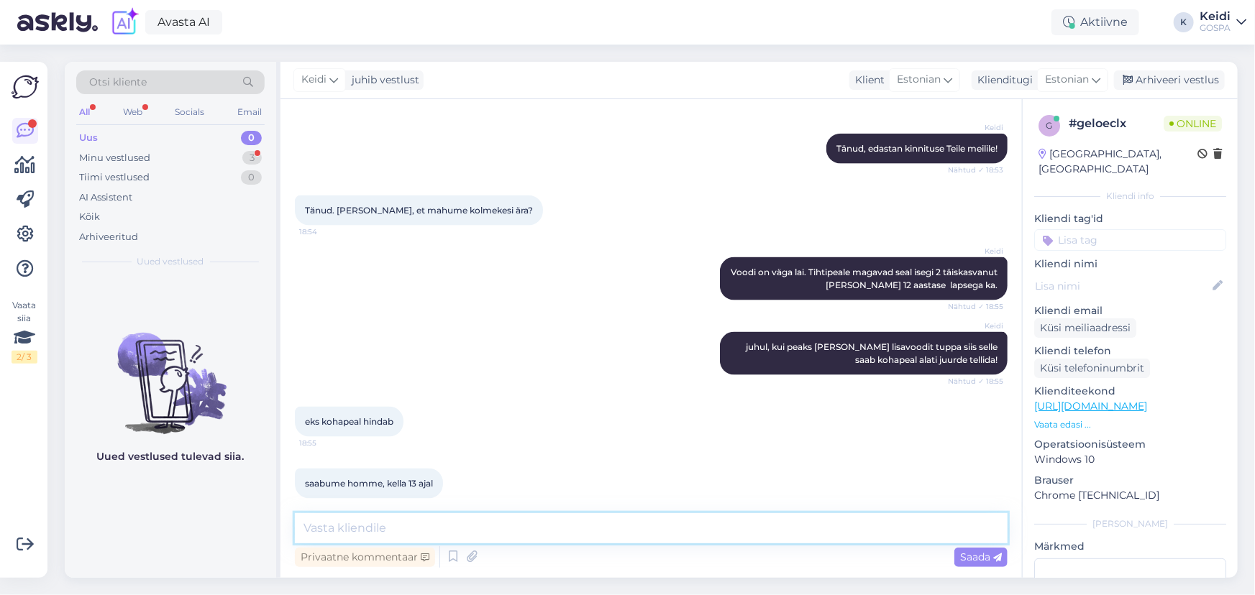
click at [554, 529] on textarea at bounding box center [651, 528] width 713 height 30
click at [549, 518] on textarea at bounding box center [651, 528] width 713 height 30
type textarea "T"
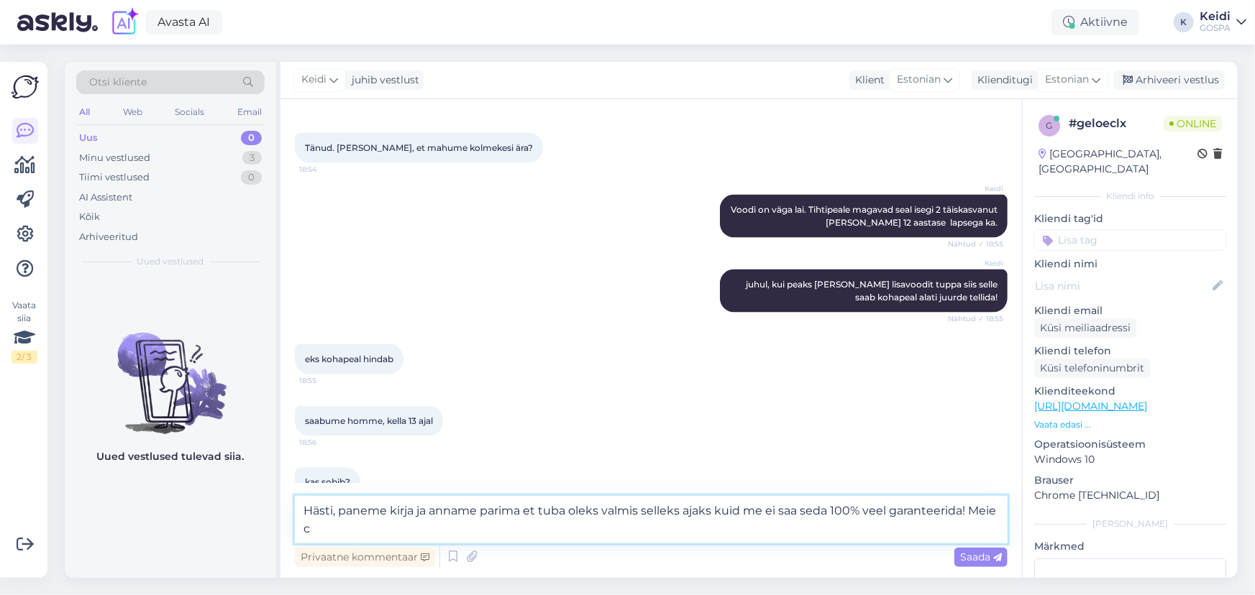
scroll to position [1064, 0]
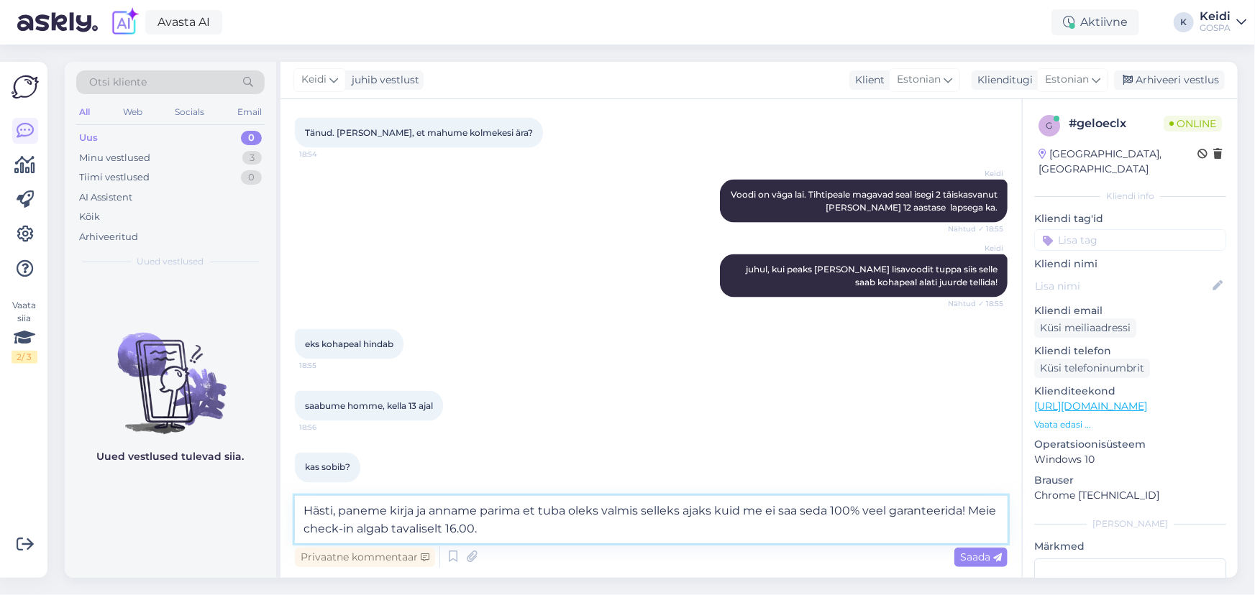
click at [418, 510] on textarea "Hästi, paneme kirja ja anname parima et tuba oleks valmis selleks ajaks kuid me…" at bounding box center [651, 519] width 713 height 47
click at [777, 511] on textarea "Hästi, paneme kirja et saabute 13.00 ja anname parima et tuba oleks valmis sell…" at bounding box center [651, 519] width 713 height 47
click at [807, 512] on textarea "Hästi, paneme kirja et saabute 13.00 ja anname parima et tuba oleks valmis sell…" at bounding box center [651, 519] width 713 height 47
click at [823, 508] on textarea "Hästi, paneme kirja et saabute 13.00 ja anname parima et tuba oleks valmis sell…" at bounding box center [651, 519] width 713 height 47
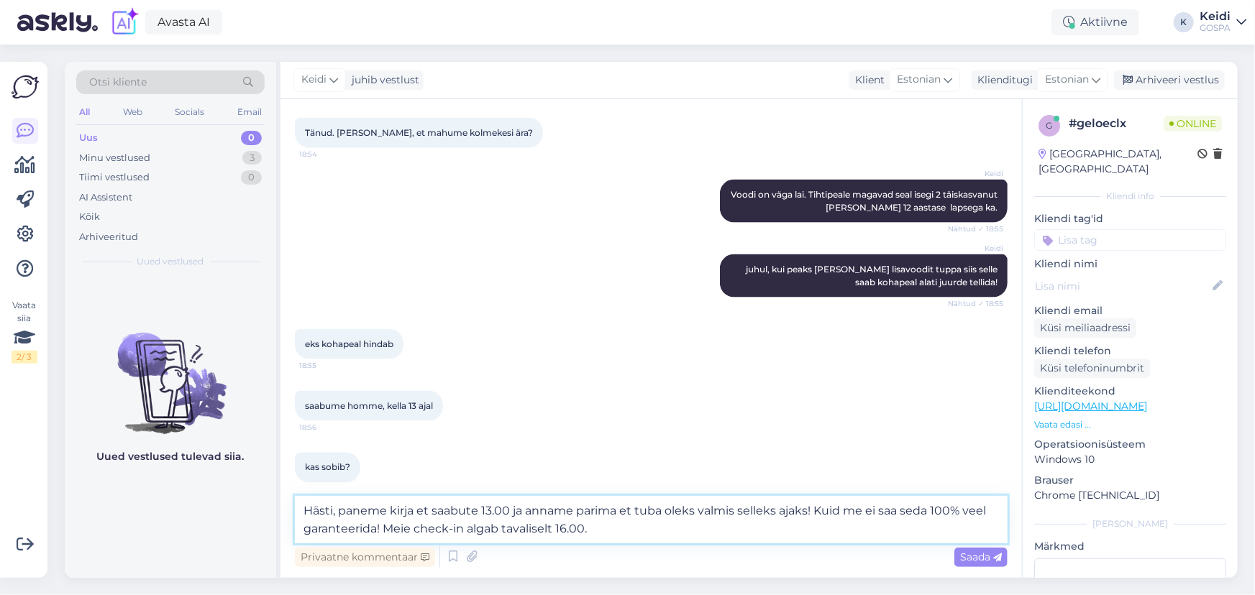
click at [417, 511] on textarea "Hästi, paneme kirja et saabute 13.00 ja anname parima et tuba oleks valmis sell…" at bounding box center [651, 519] width 713 height 47
type textarea "Hästi, paneme kirja, et saabute 13.00 ja anname parima et tuba oleks valmis sel…"
click at [977, 561] on span "Saada" at bounding box center [981, 557] width 42 height 13
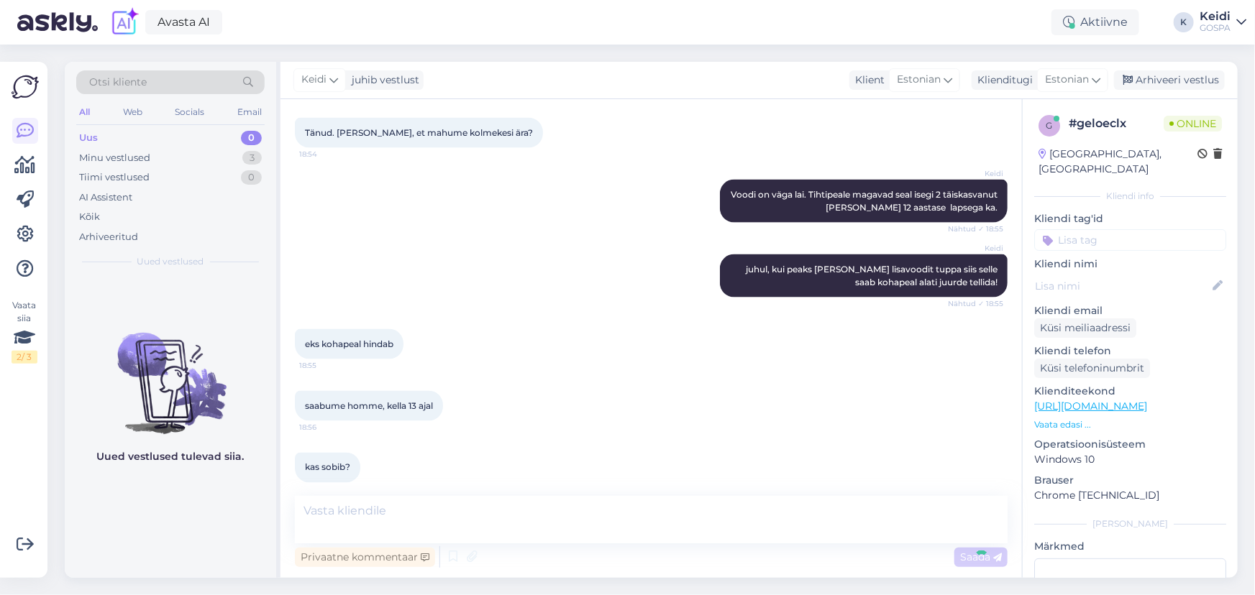
scroll to position [1136, 0]
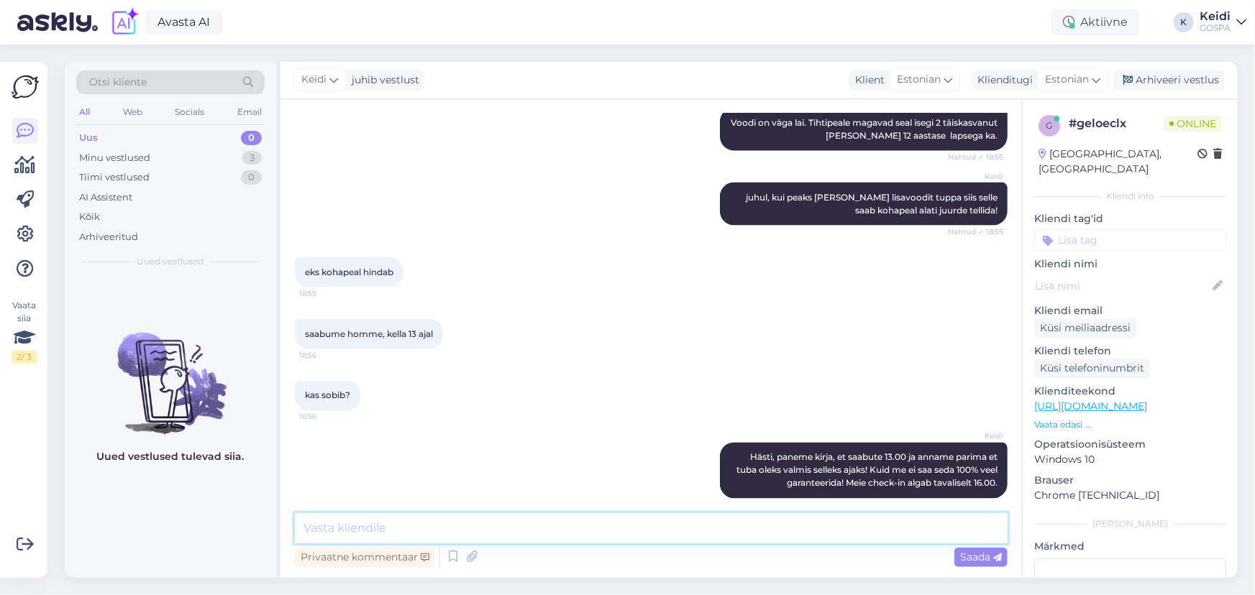
click at [867, 538] on textarea at bounding box center [651, 528] width 713 height 30
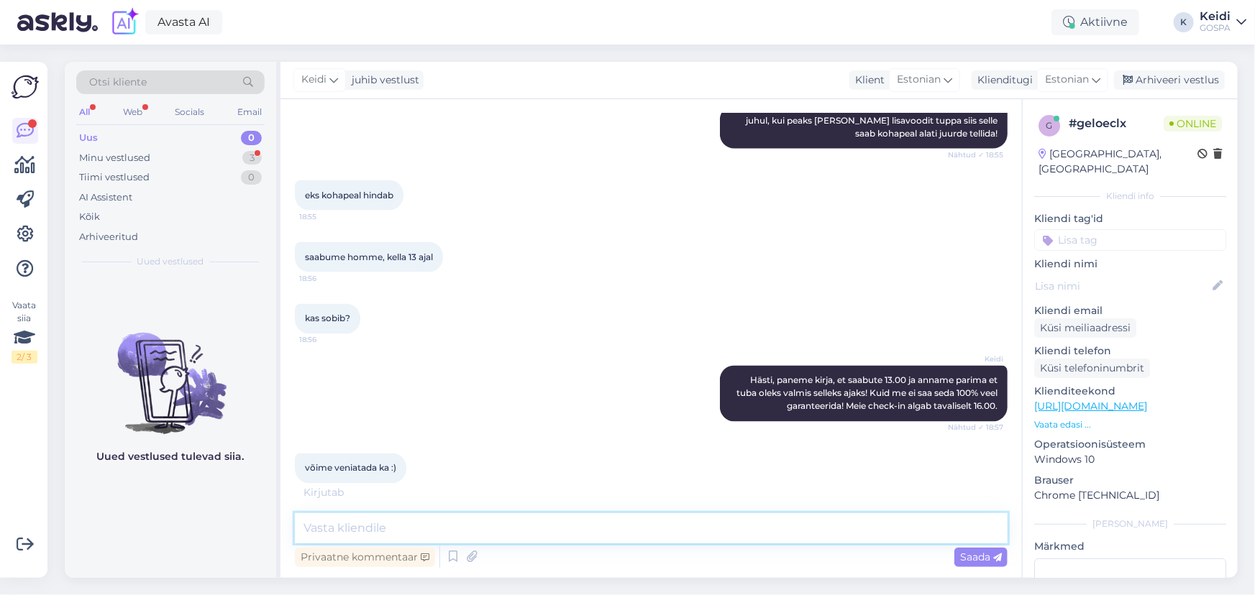
click at [483, 524] on textarea at bounding box center [651, 528] width 713 height 30
type textarea "a"
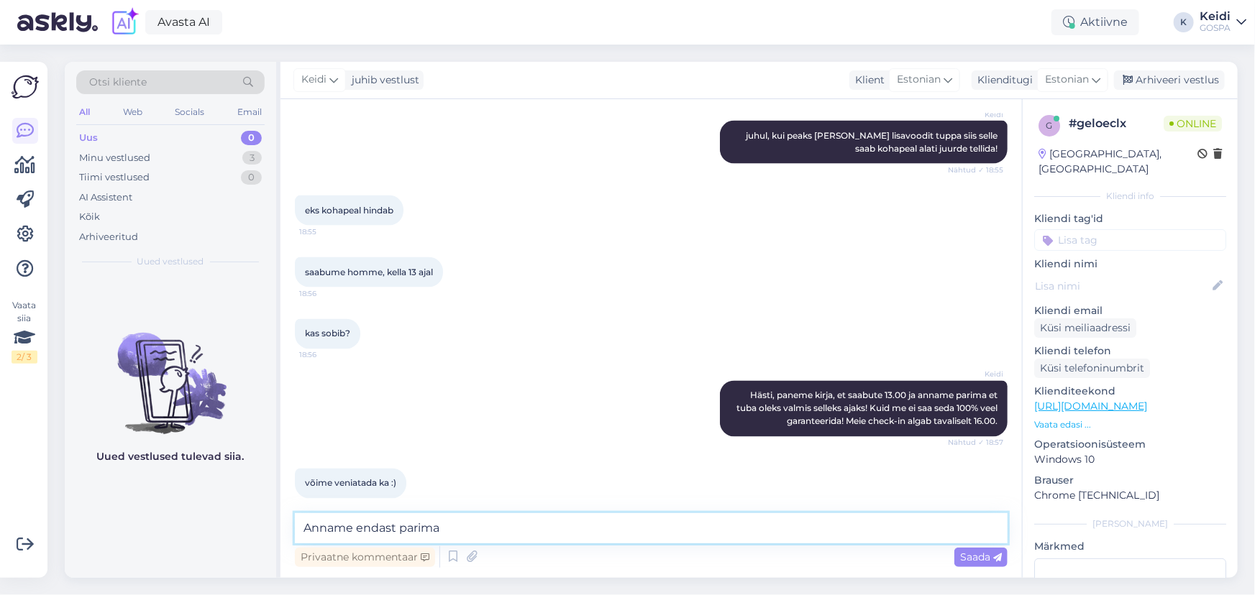
type textarea "Anname endast parima!"
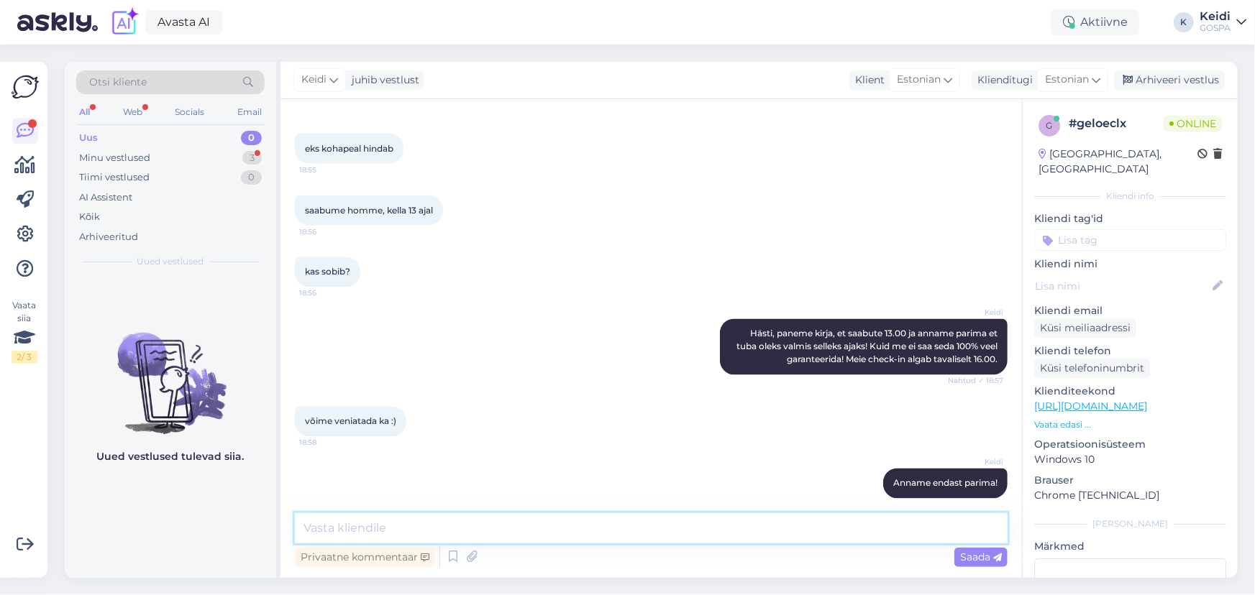
scroll to position [1322, 0]
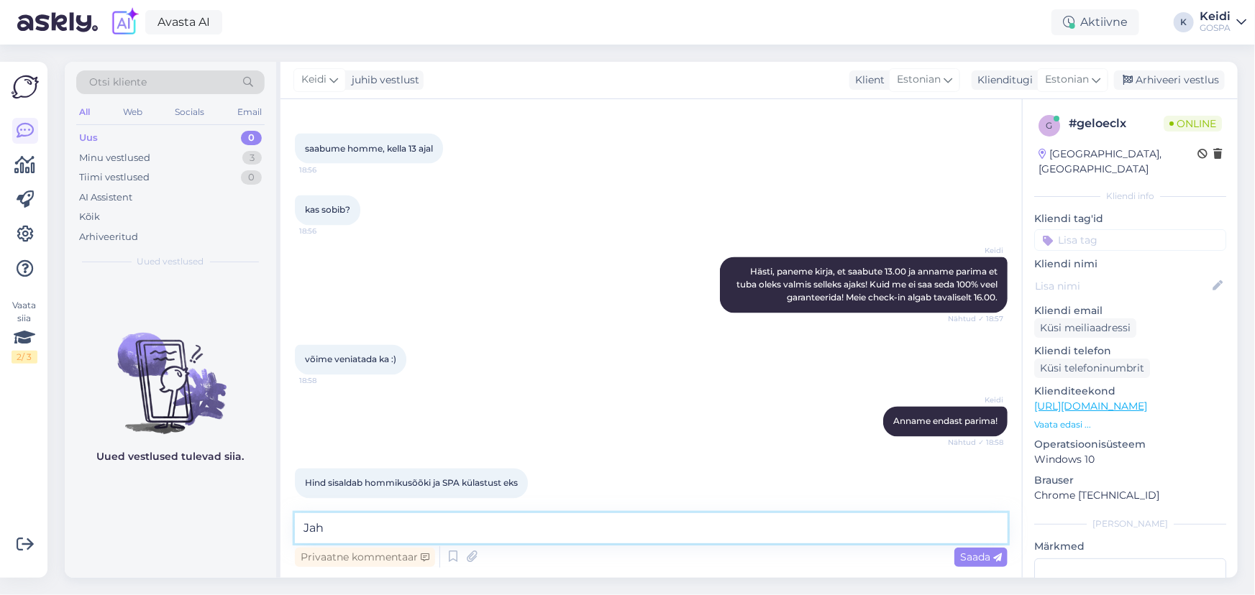
type textarea "Jah!"
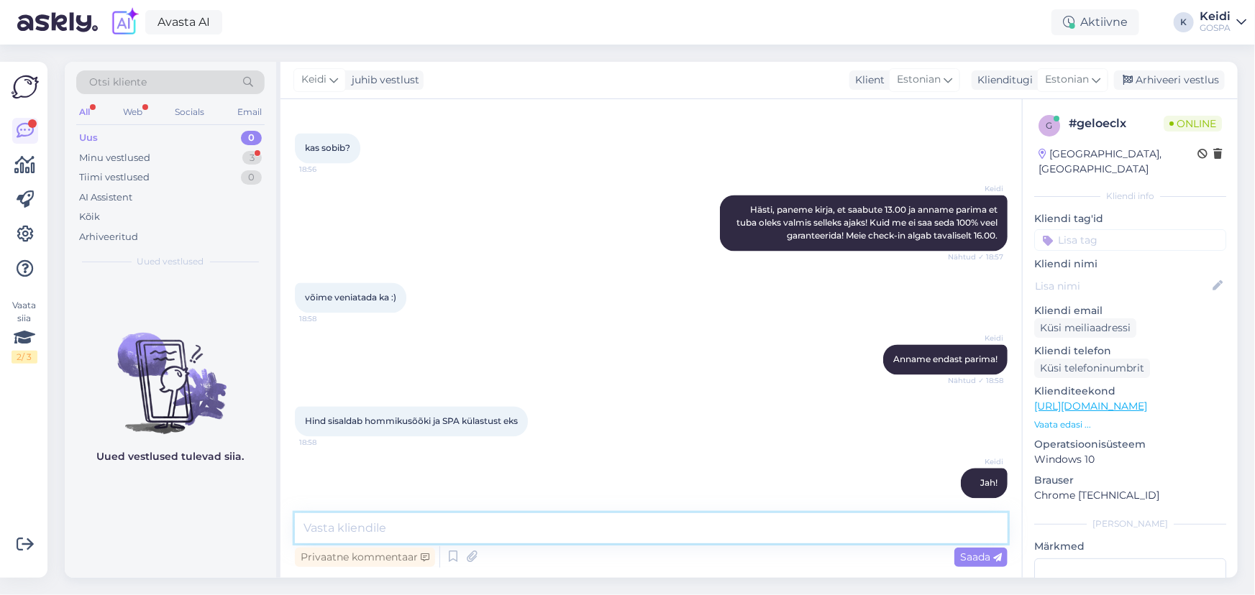
scroll to position [1446, 0]
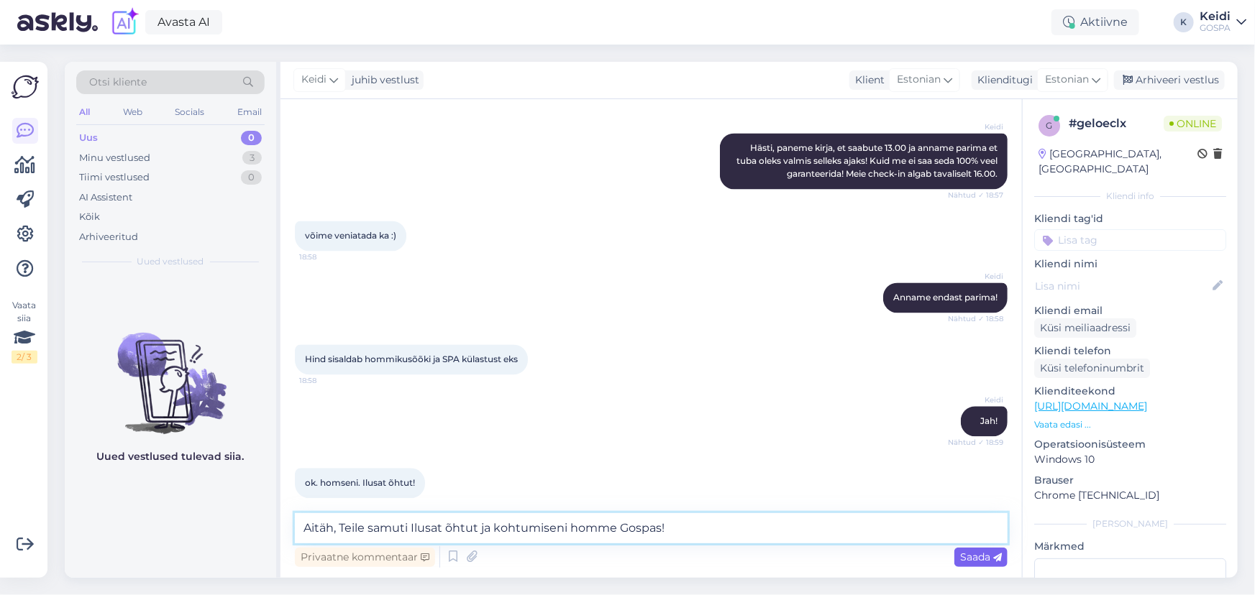
type textarea "Aitäh, Teile samuti Ilusat õhtut ja kohtumiseni homme Gospas!"
click at [989, 561] on span "Saada" at bounding box center [981, 557] width 42 height 13
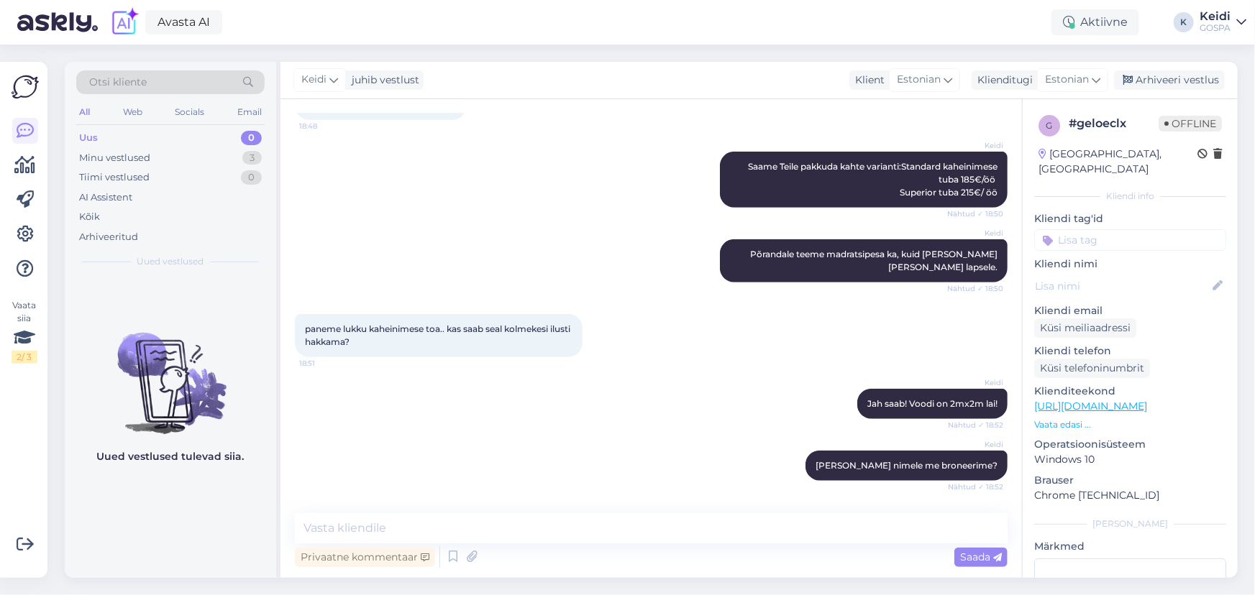
scroll to position [670, 0]
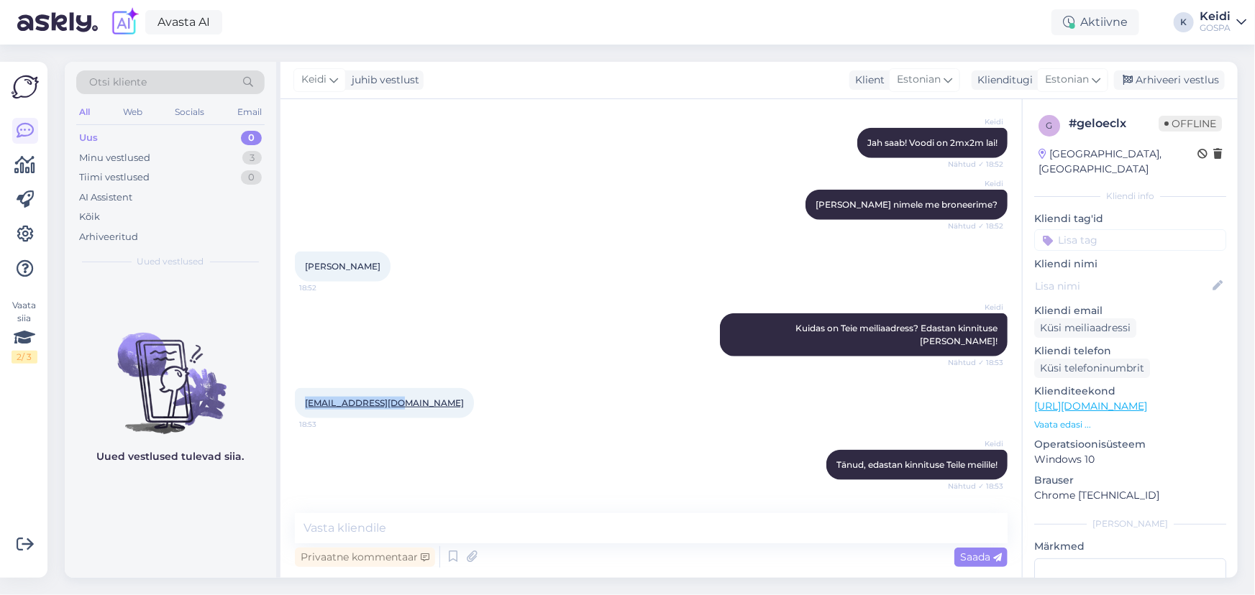
drag, startPoint x: 381, startPoint y: 390, endPoint x: 293, endPoint y: 393, distance: 87.8
click at [293, 393] on div "Vestlus algas [DATE] Tere. Saab homme toa. Isa kahe lapsega? [PERSON_NAME]? 18:…" at bounding box center [650, 338] width 741 height 479
copy link "[EMAIL_ADDRESS][DOMAIN_NAME]"
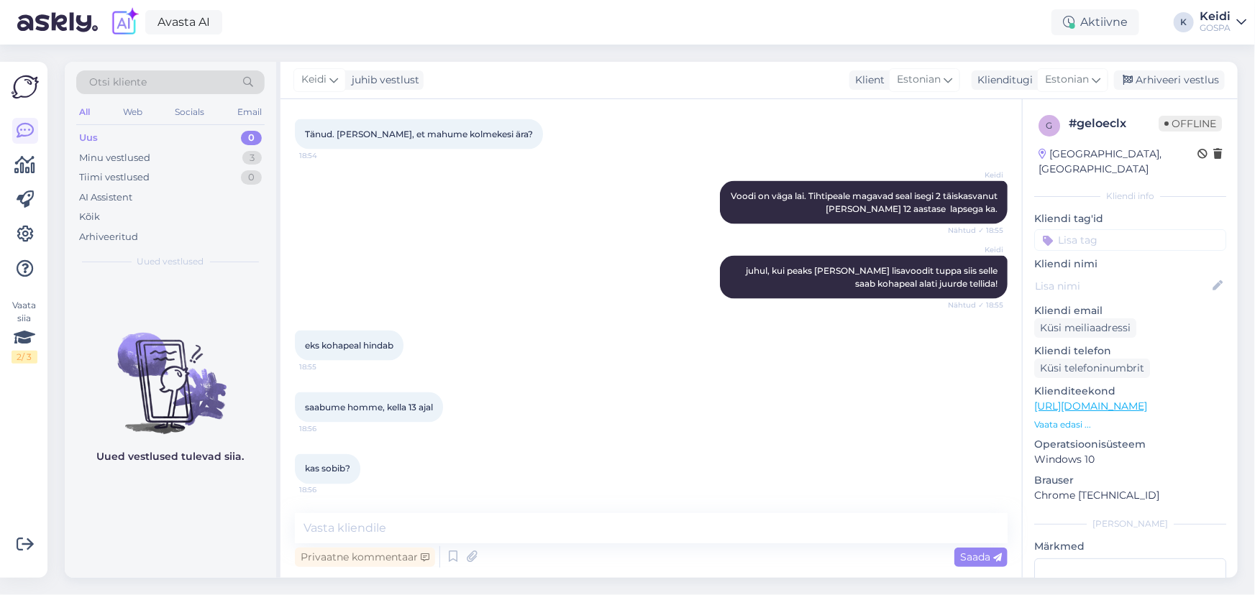
click at [718, 320] on div "eks kohapeal hindab 18:55" at bounding box center [651, 346] width 713 height 62
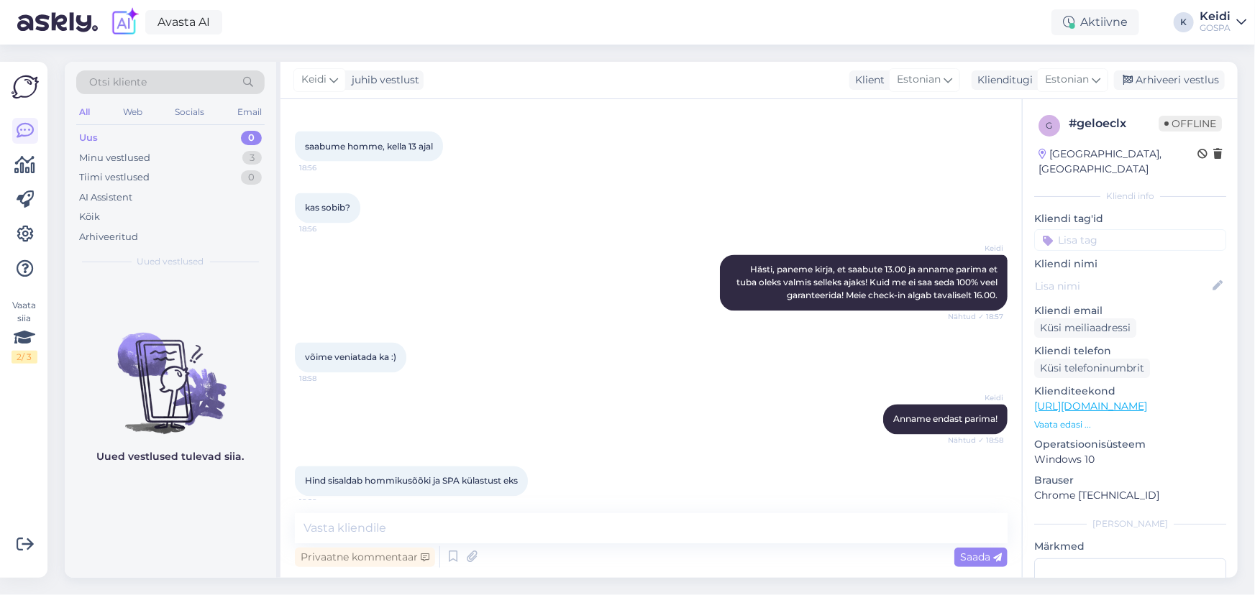
scroll to position [1520, 0]
